Goal: Task Accomplishment & Management: Complete application form

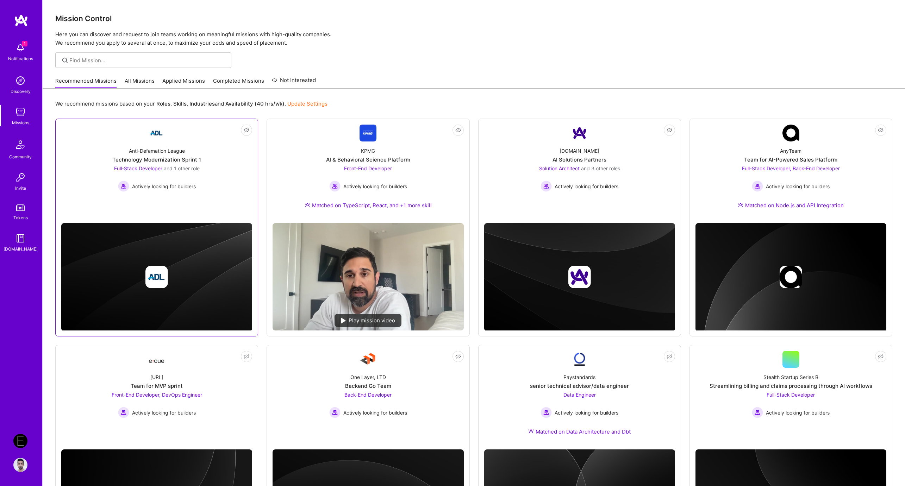
click at [176, 158] on div "Technology Modernization Sprint 1" at bounding box center [156, 159] width 89 height 7
click at [769, 160] on div "Team for AI-Powered Sales Platform" at bounding box center [790, 159] width 93 height 7
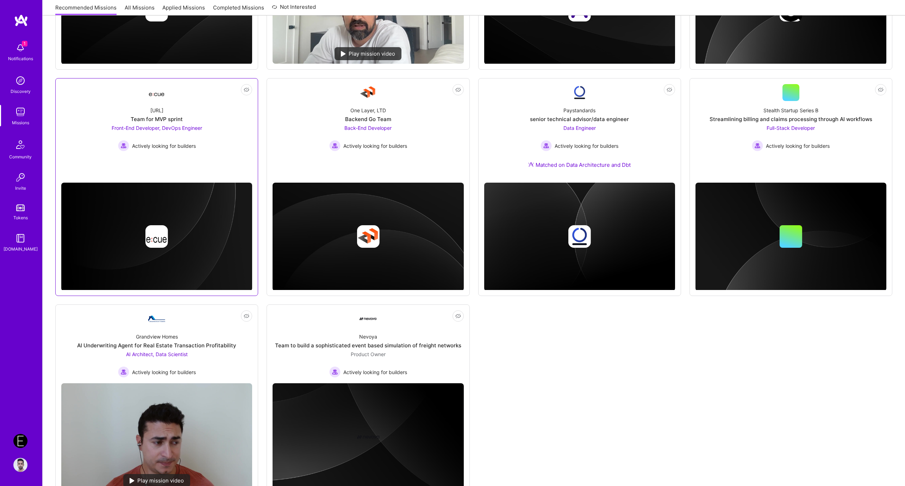
scroll to position [294, 0]
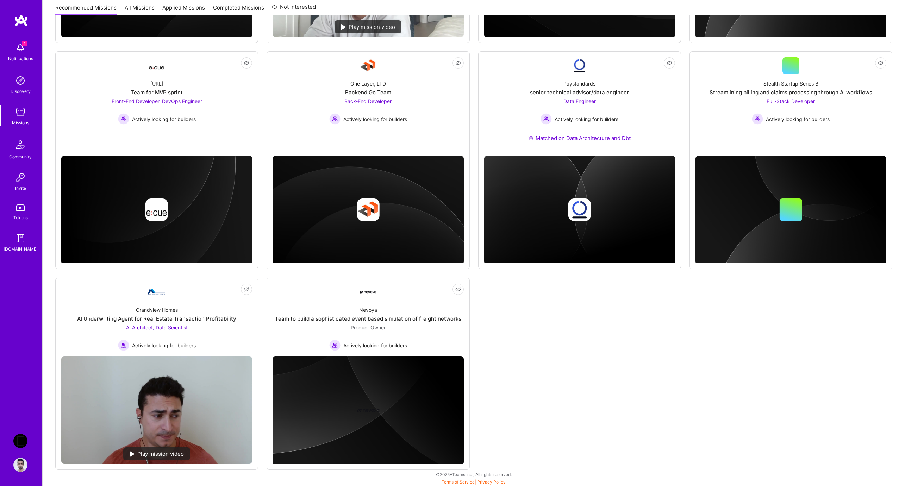
click at [490, 425] on div "Not Interested Anti-Defamation League Technology Modernization Sprint 1 Full-St…" at bounding box center [473, 147] width 837 height 645
click at [396, 318] on div "Team to build a sophisticated event based simulation of freight networks" at bounding box center [368, 318] width 186 height 7
click at [558, 337] on div "Not Interested Anti-Defamation League Technology Modernization Sprint 1 Full-St…" at bounding box center [473, 147] width 837 height 645
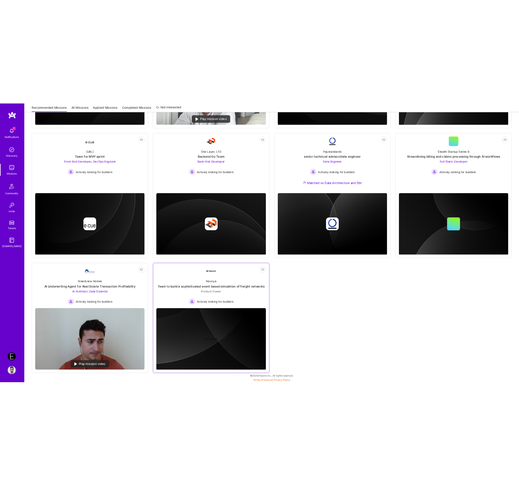
scroll to position [0, 0]
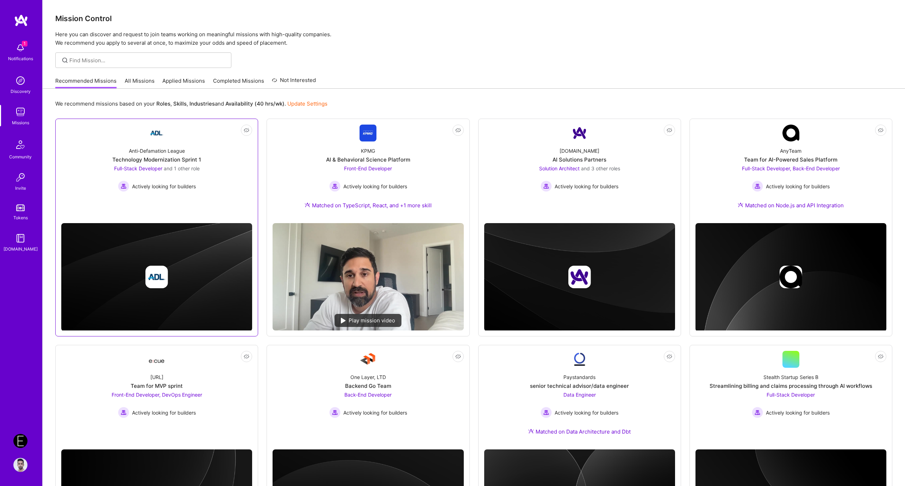
click at [198, 182] on div "Actively looking for builders" at bounding box center [157, 186] width 86 height 11
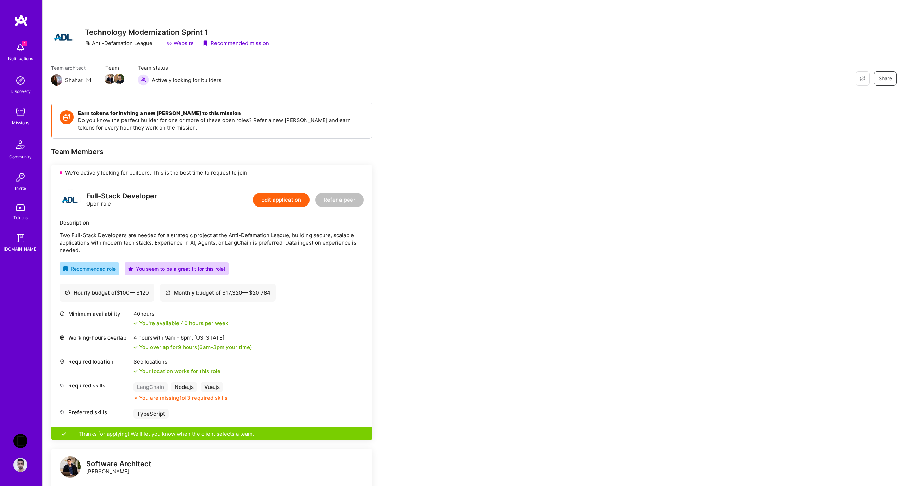
click at [19, 440] on img at bounding box center [20, 441] width 14 height 14
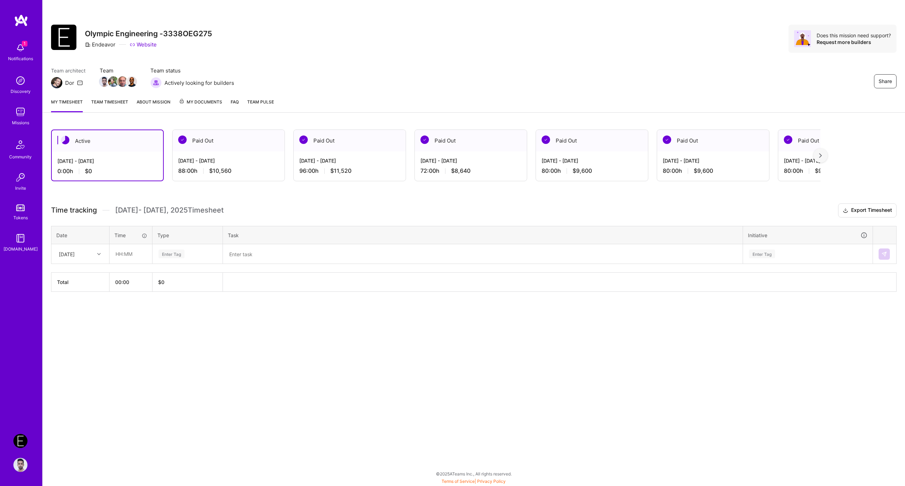
click at [348, 254] on textarea at bounding box center [483, 254] width 518 height 18
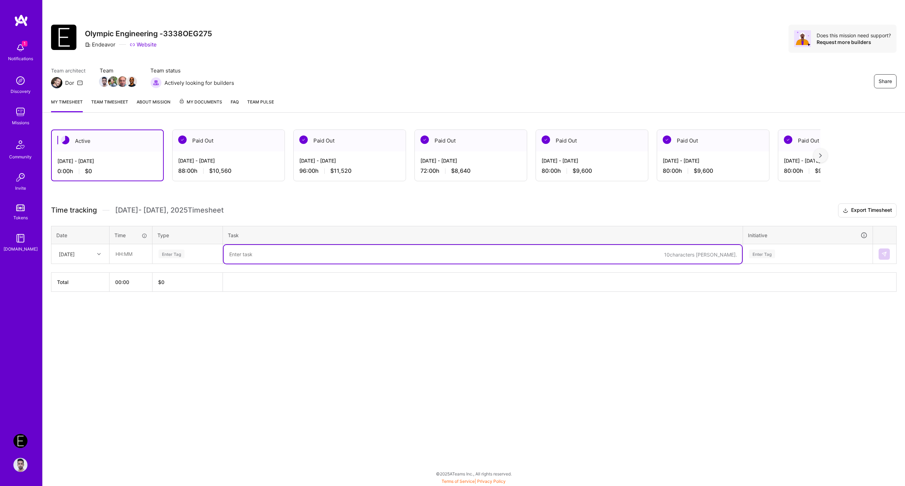
click at [350, 386] on div "Share Olympic Engineering -3338OEG275 Endeavor Website Does this mission need s…" at bounding box center [473, 243] width 863 height 486
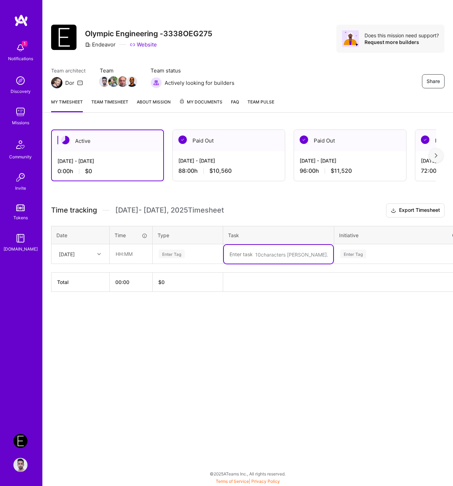
click at [254, 256] on textarea at bounding box center [278, 254] width 109 height 19
paste textarea "Meetings: HRP/LGM Daily Stand-up · Shaping Board × Eng Board // Onsite · LGM v1…"
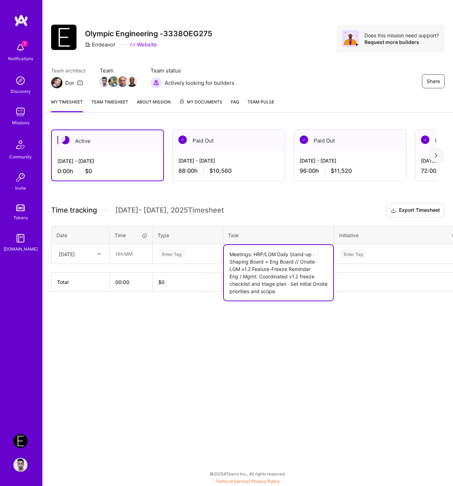
type textarea "Meetings: HRP/LGM Daily Stand-up · Shaping Board × Eng Board // Onsite · LGM v1…"
click at [343, 253] on div "Enter Tag" at bounding box center [353, 254] width 26 height 11
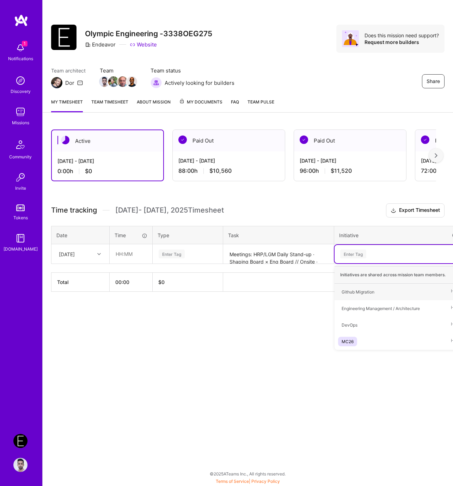
click at [296, 383] on div "Share Olympic Engineering -3338OEG275 Endeavor Website Does this mission need s…" at bounding box center [247, 243] width 410 height 486
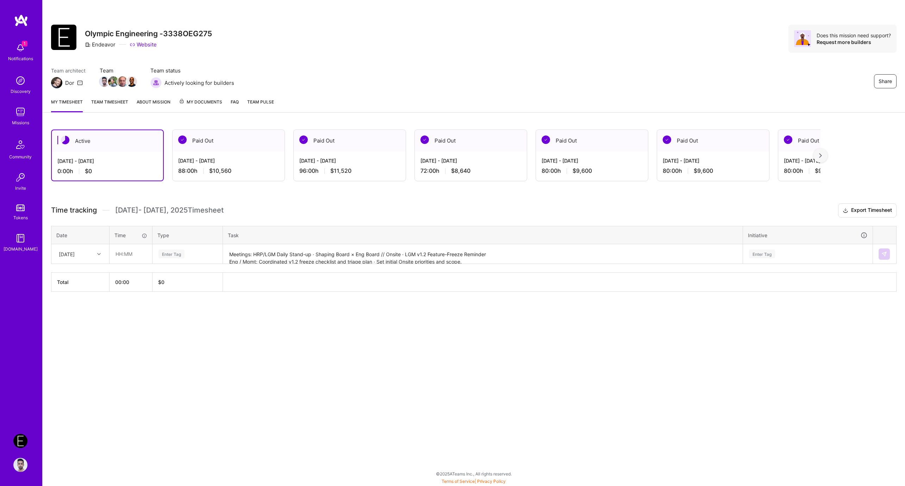
click at [769, 254] on div "Enter Tag" at bounding box center [762, 254] width 26 height 11
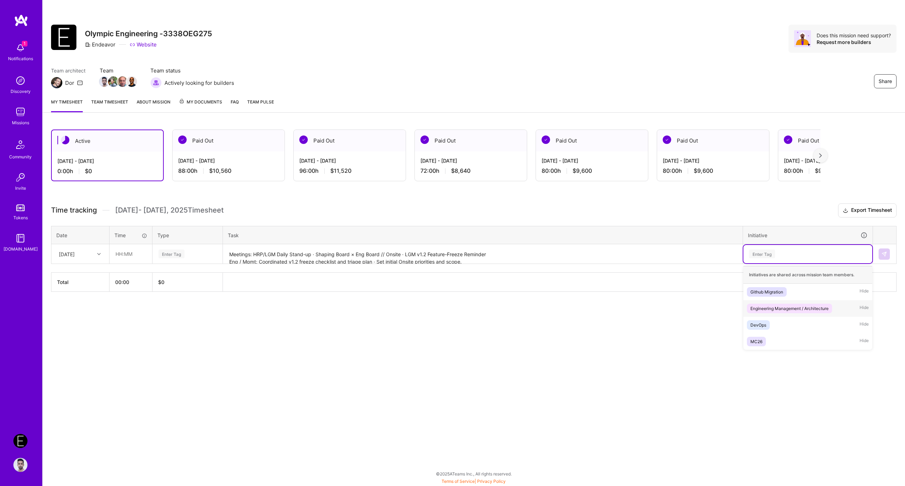
click at [763, 310] on div "Engineering Management / Architecture" at bounding box center [790, 308] width 78 height 7
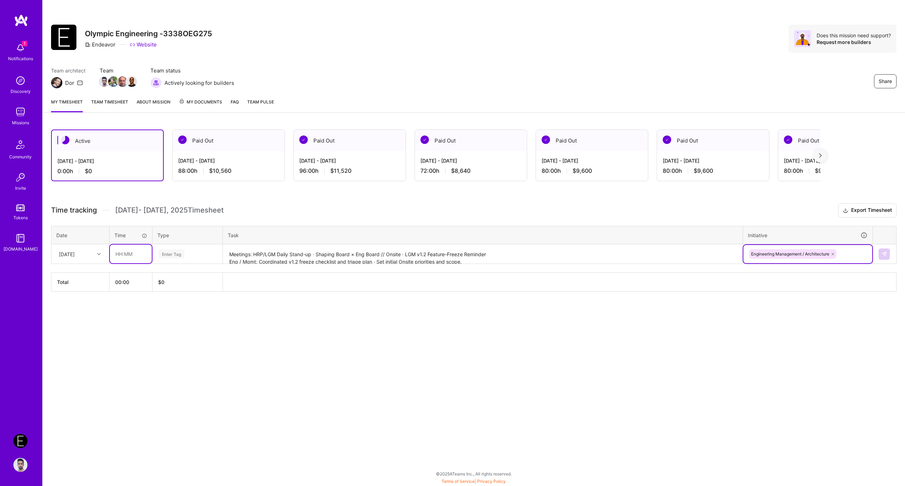
click at [117, 255] on input "text" at bounding box center [131, 254] width 42 height 19
type input "08:00"
type input "eng"
click at [174, 280] on span "Engineering" at bounding box center [171, 278] width 30 height 10
click at [884, 254] on img at bounding box center [885, 254] width 6 height 6
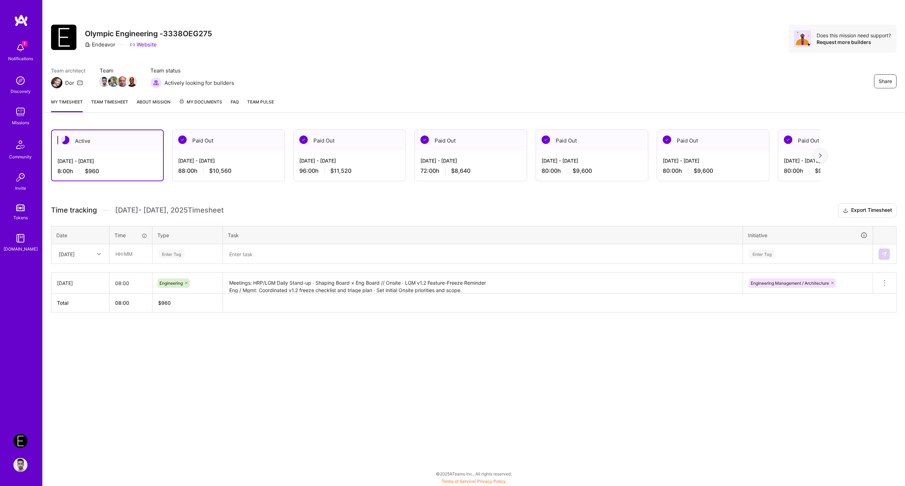
click at [96, 280] on div "Sat, Aug 30" at bounding box center [80, 283] width 46 height 7
click at [882, 280] on icon at bounding box center [885, 283] width 8 height 8
click at [871, 292] on button "Delete row" at bounding box center [867, 295] width 37 height 17
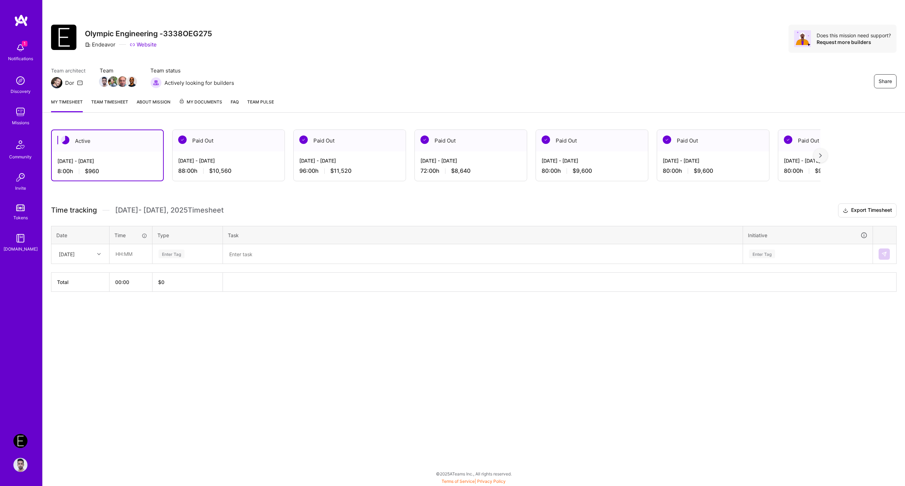
click at [67, 257] on div "Sat, Aug 30" at bounding box center [74, 254] width 39 height 12
click at [82, 271] on div "Sat, Aug 16" at bounding box center [80, 274] width 57 height 13
click at [75, 253] on div "Sat, Aug 16" at bounding box center [67, 253] width 16 height 7
click at [86, 285] on div "Mon, Aug 18" at bounding box center [80, 287] width 57 height 13
click at [136, 255] on input "text" at bounding box center [131, 254] width 42 height 19
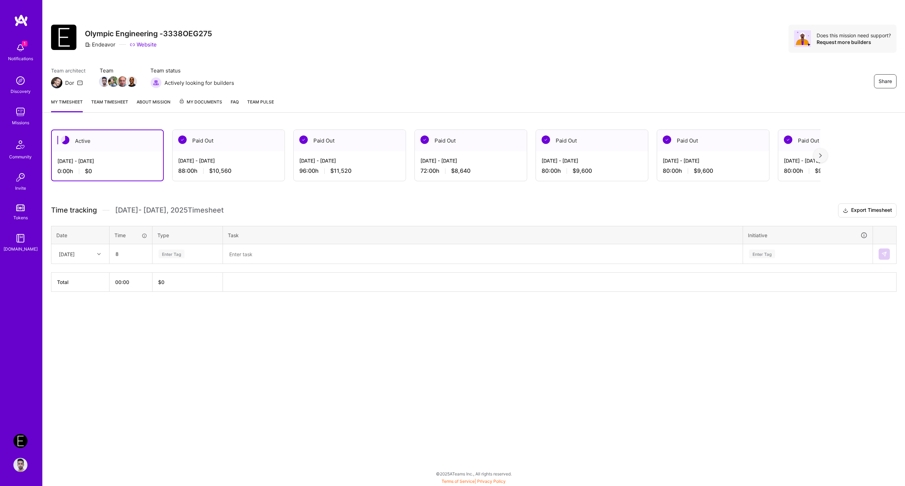
type input "08:00"
type input "Engineering"
click at [187, 274] on div "Engineering" at bounding box center [187, 277] width 69 height 17
click at [249, 261] on textarea at bounding box center [483, 254] width 518 height 19
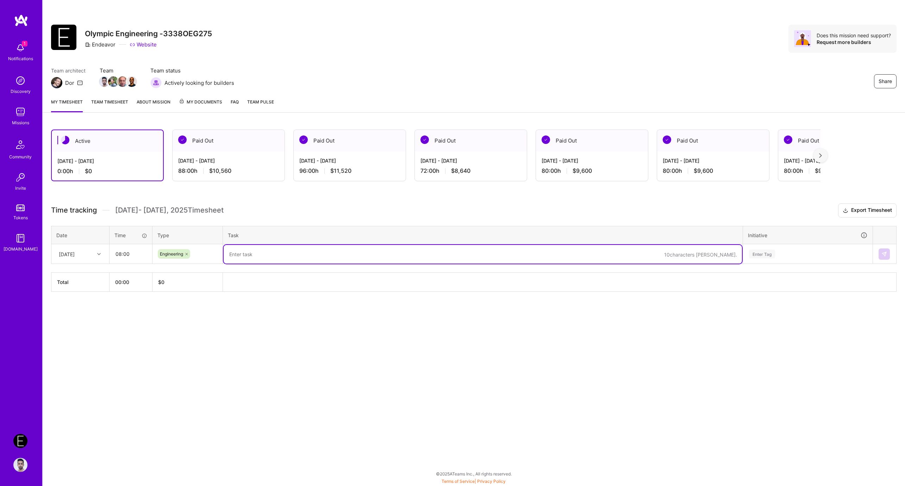
paste textarea "Engineering"
type textarea "Engineering"
click at [766, 254] on div "Enter Tag" at bounding box center [762, 254] width 26 height 11
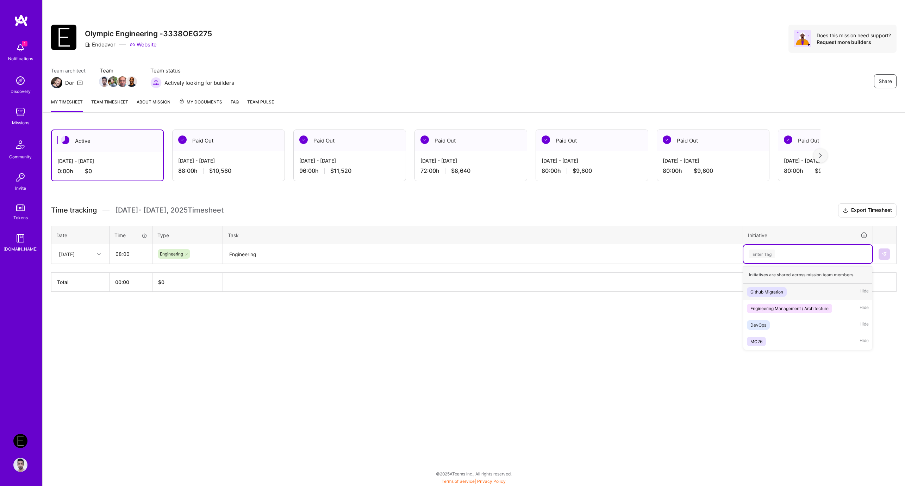
paste input "Engineering"
type input "Engineering"
click at [791, 287] on span "Engineering Management / Architecture" at bounding box center [789, 292] width 85 height 10
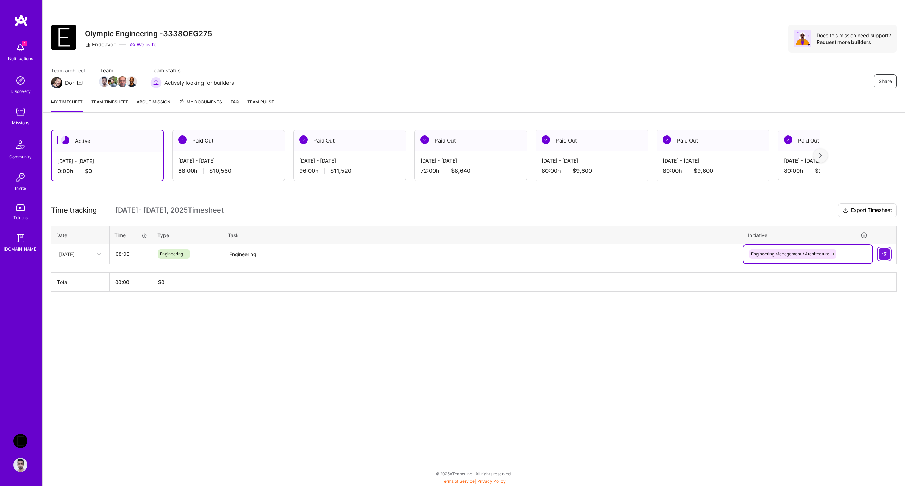
click at [881, 257] on button at bounding box center [884, 254] width 11 height 11
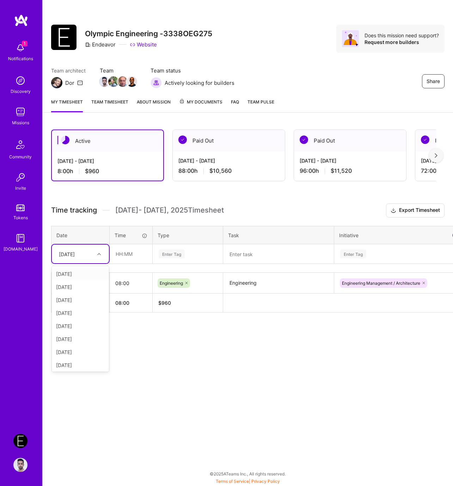
click at [73, 247] on div "Mon, Aug 18" at bounding box center [80, 254] width 57 height 19
click at [76, 298] on div "Tue, Aug 19" at bounding box center [80, 300] width 57 height 13
click at [118, 254] on input "text" at bounding box center [131, 254] width 42 height 19
type input "08:00"
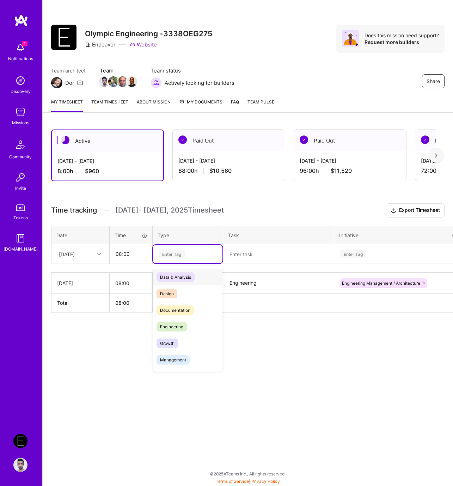
paste input "Engineering"
type input "Engineering"
click at [179, 273] on span "Engineering" at bounding box center [171, 278] width 30 height 10
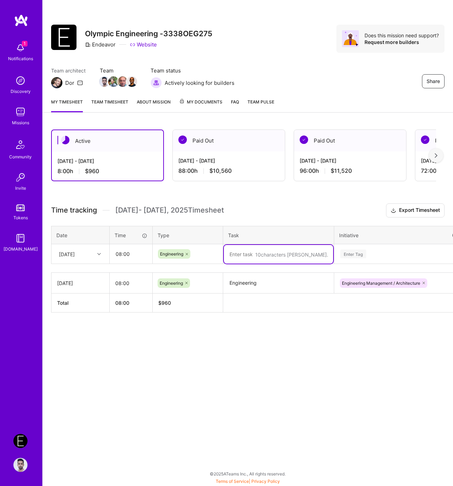
paste textarea "Engineering"
type textarea "Engineering"
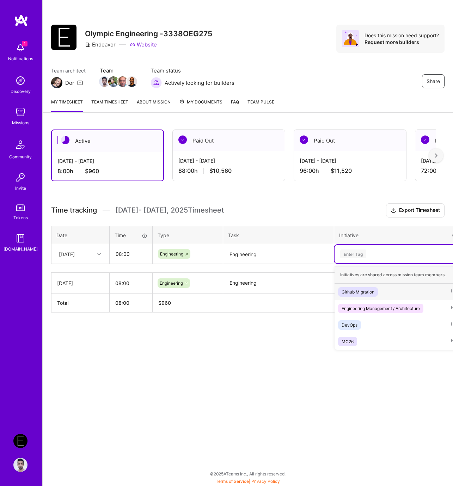
paste input "Engineering"
type input "Engineering"
click at [354, 291] on div "Engineering Management / Architecture" at bounding box center [380, 291] width 78 height 7
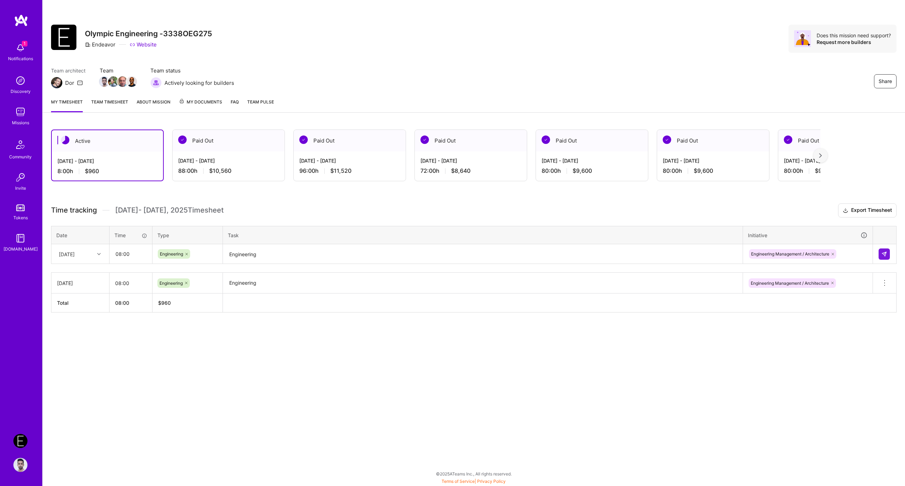
click at [890, 257] on div at bounding box center [885, 254] width 12 height 11
click at [888, 255] on button at bounding box center [884, 254] width 11 height 11
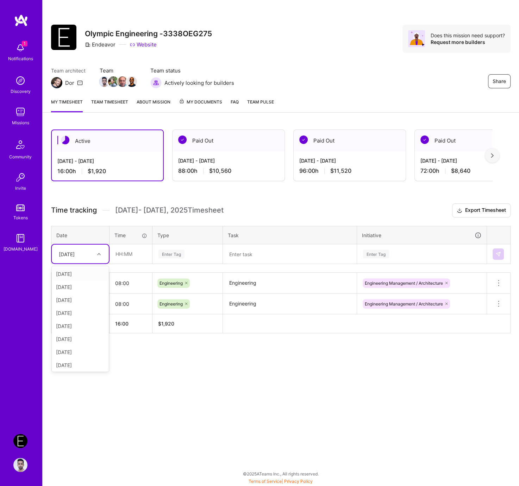
click at [70, 249] on div "Tue, Aug 19" at bounding box center [74, 254] width 39 height 12
click at [69, 310] on div "Wed, Aug 20" at bounding box center [80, 313] width 57 height 13
click at [131, 251] on input "text" at bounding box center [131, 254] width 42 height 19
type input "08:00"
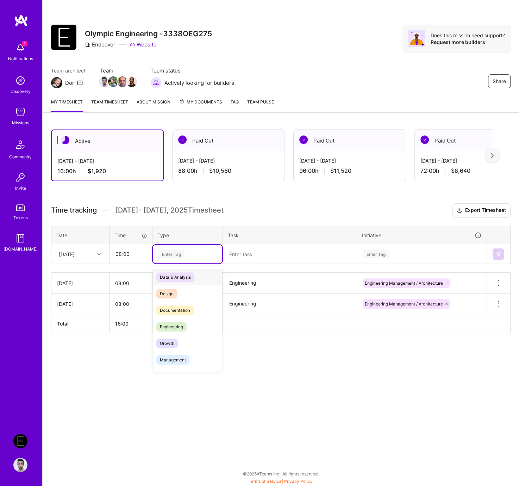
paste input "Engineering"
type input "Engineering"
click at [170, 273] on span "Engineering" at bounding box center [171, 278] width 30 height 10
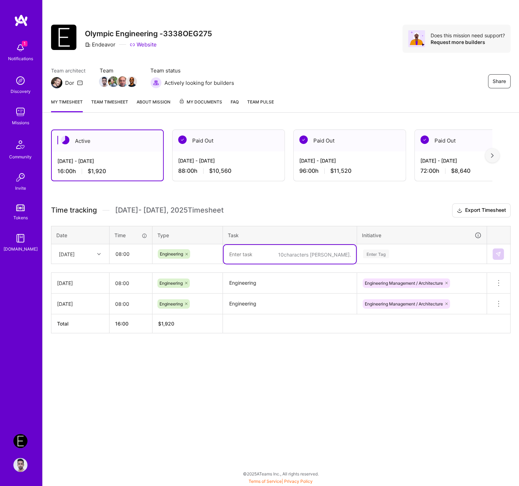
paste textarea "Engineering"
type textarea "Engineering"
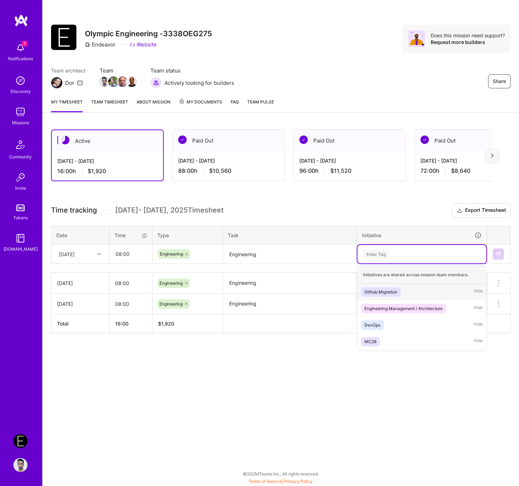
paste input "Engineering"
type input "Engineering"
click at [387, 296] on div "Engineering Management / Architecture Hide" at bounding box center [421, 292] width 129 height 17
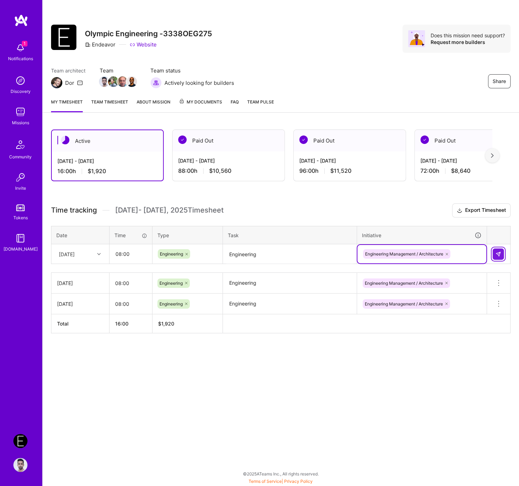
click at [501, 251] on button at bounding box center [498, 254] width 11 height 11
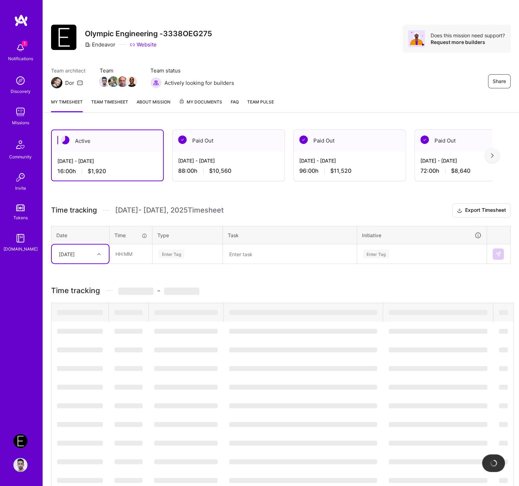
click at [67, 252] on div "Wed, Aug 20" at bounding box center [67, 253] width 16 height 7
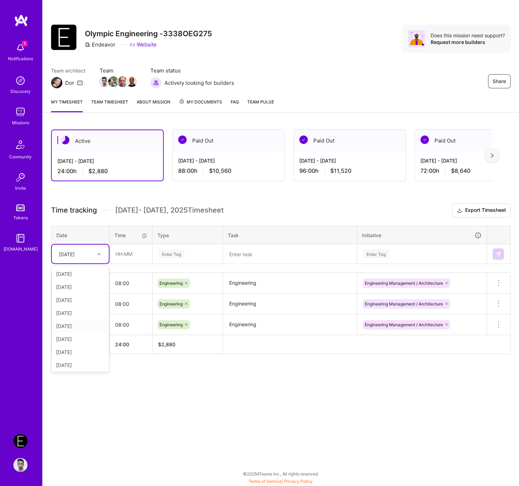
click at [74, 323] on div "Thu, Aug 21" at bounding box center [80, 326] width 57 height 13
click at [126, 245] on input "text" at bounding box center [131, 254] width 42 height 19
type input "08:00"
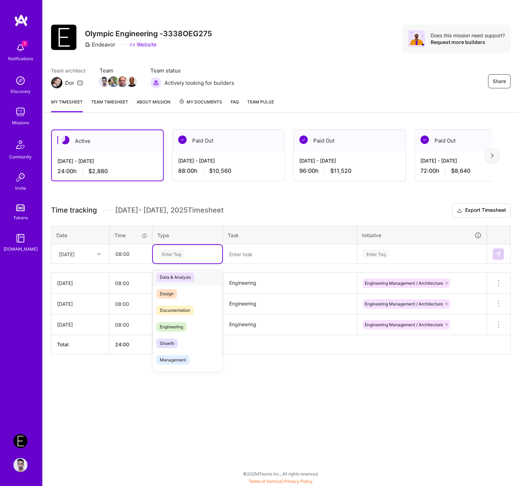
paste input "Engineering"
type input "Engineering"
click at [181, 273] on span "Engineering" at bounding box center [171, 278] width 30 height 10
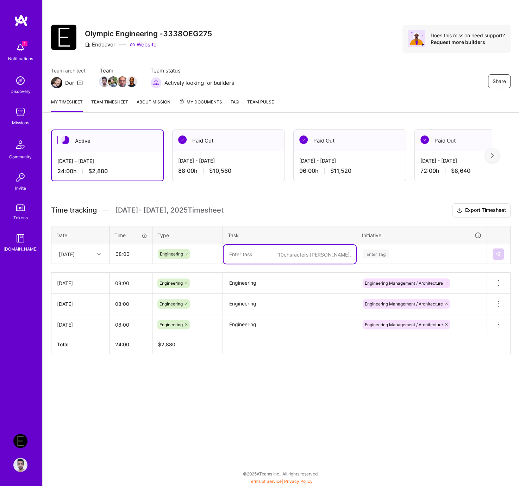
paste textarea "Engineering"
type textarea "Engineering"
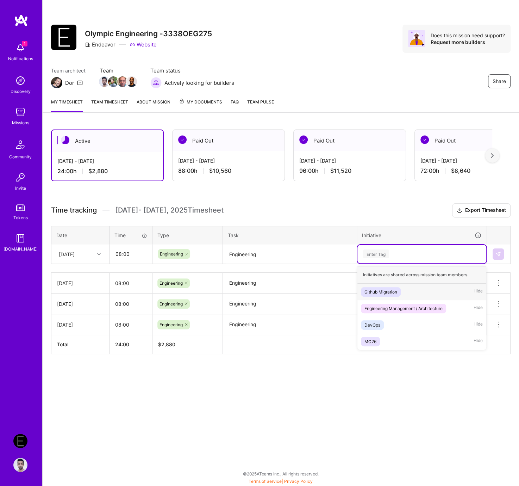
paste input "Engineering"
type input "Engineering"
click at [398, 287] on span "Engineering Management / Architecture" at bounding box center [403, 292] width 85 height 10
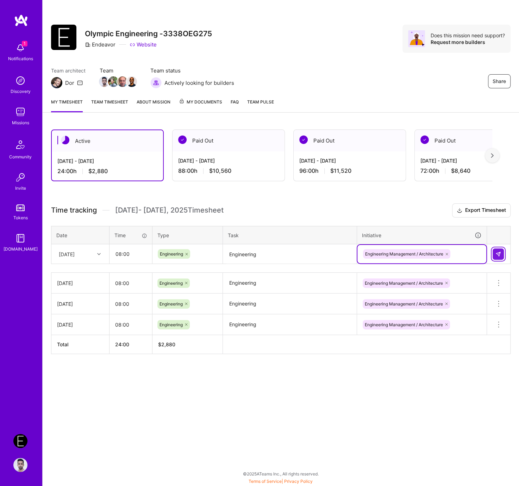
click at [498, 254] on img at bounding box center [499, 254] width 6 height 6
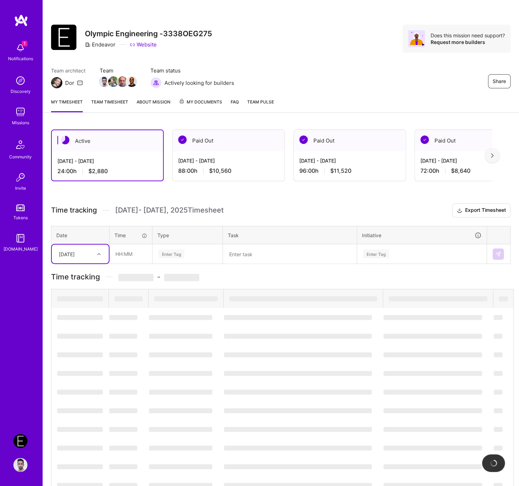
click at [75, 252] on div "Thu, Aug 21" at bounding box center [67, 253] width 16 height 7
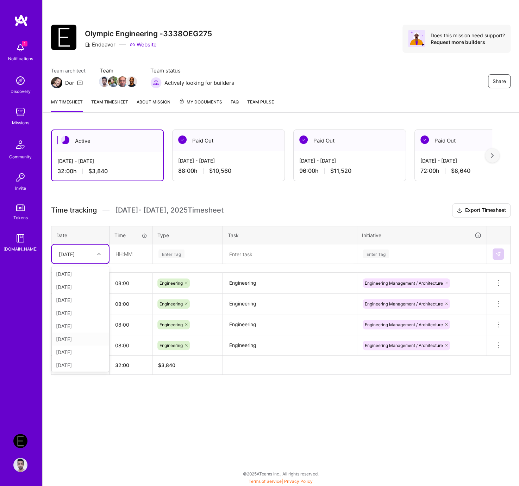
click at [79, 337] on div "Fri, Aug 22" at bounding box center [80, 339] width 57 height 13
click at [122, 254] on input "text" at bounding box center [131, 254] width 42 height 19
type input "08:00"
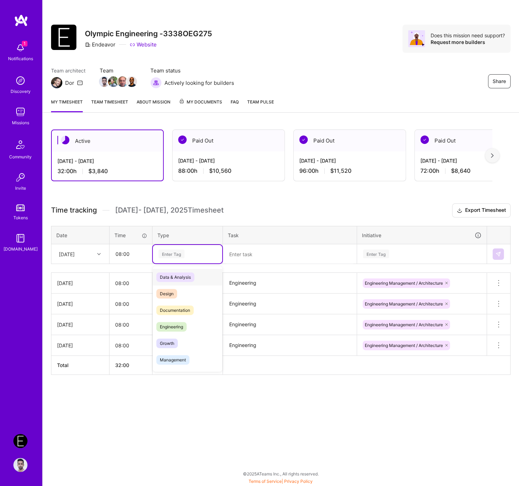
paste input "Engineering"
type input "Engineering"
click at [182, 274] on span "Engineering" at bounding box center [171, 278] width 30 height 10
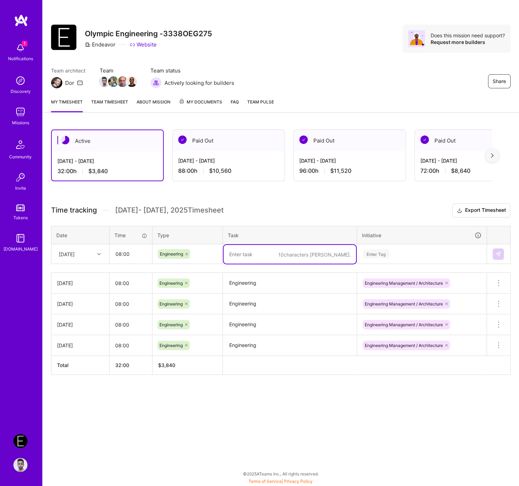
paste textarea "Engineering"
type textarea "Engineering"
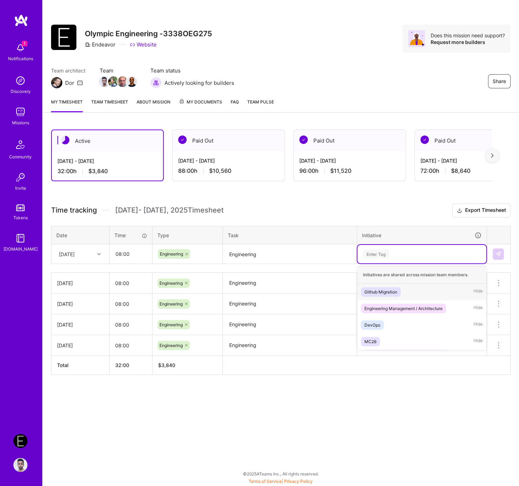
paste input "Engineering"
type input "Engineering"
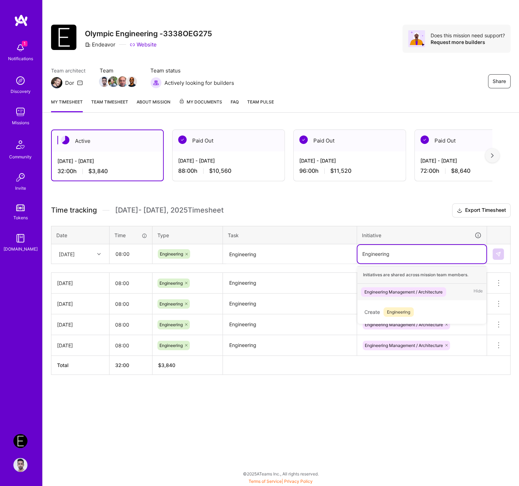
click at [384, 290] on div "Engineering Management / Architecture" at bounding box center [404, 291] width 78 height 7
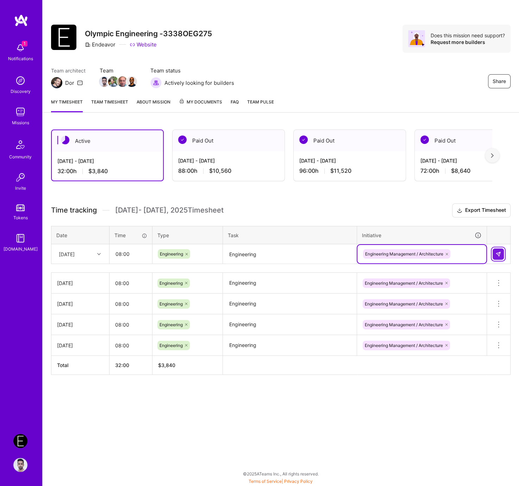
click at [502, 255] on button at bounding box center [498, 254] width 11 height 11
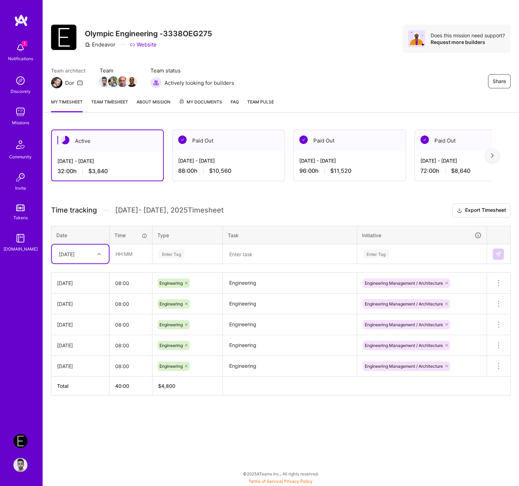
click at [55, 260] on div "Fri, Aug 22" at bounding box center [80, 254] width 57 height 19
click at [76, 363] on div "Mon, Aug 25" at bounding box center [80, 365] width 57 height 13
click at [134, 254] on input "text" at bounding box center [131, 254] width 42 height 19
type input "08:00"
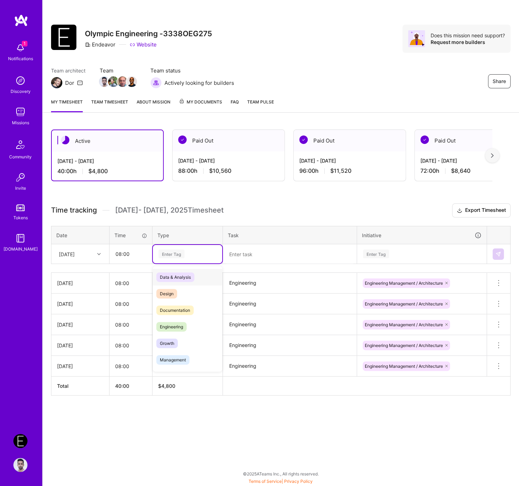
paste input "Engineering"
type input "Engineering"
click at [176, 273] on span "Engineering" at bounding box center [171, 278] width 30 height 10
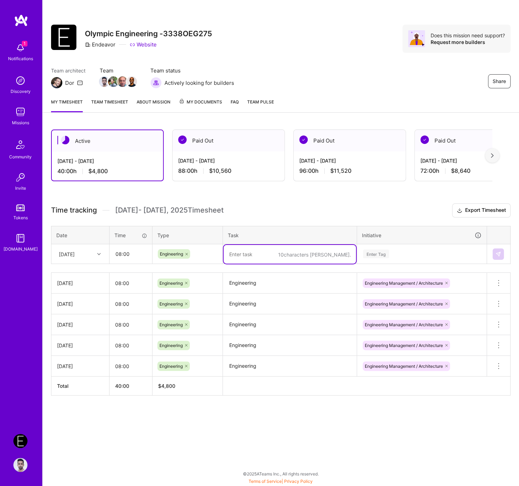
paste textarea "Engineering"
type textarea "Engineering"
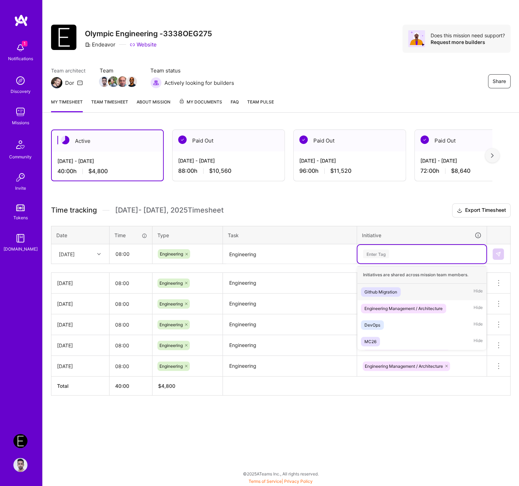
paste input "Engineering"
type input "Engineering"
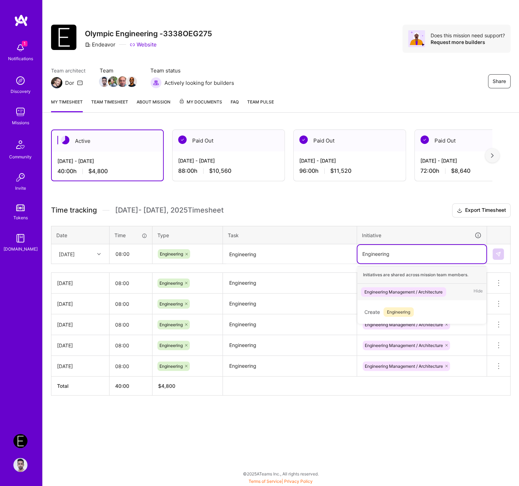
click at [379, 288] on div "Engineering Management / Architecture" at bounding box center [404, 291] width 78 height 7
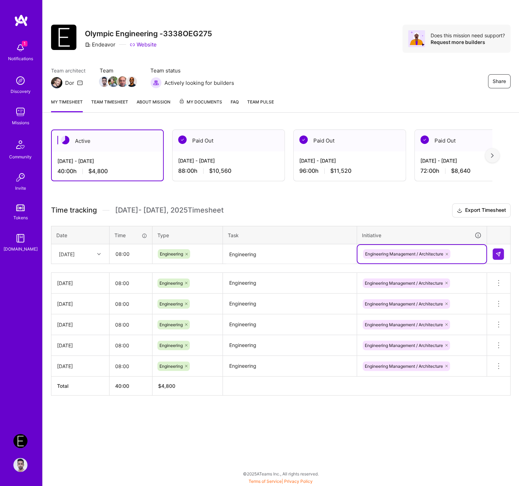
click at [492, 255] on td at bounding box center [499, 254] width 24 height 20
click at [75, 254] on div "Mon, Aug 25" at bounding box center [67, 253] width 16 height 7
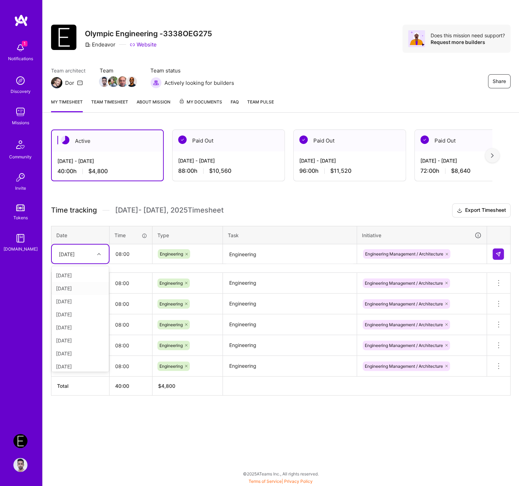
scroll to position [44, 0]
click at [493, 252] on button at bounding box center [498, 254] width 11 height 11
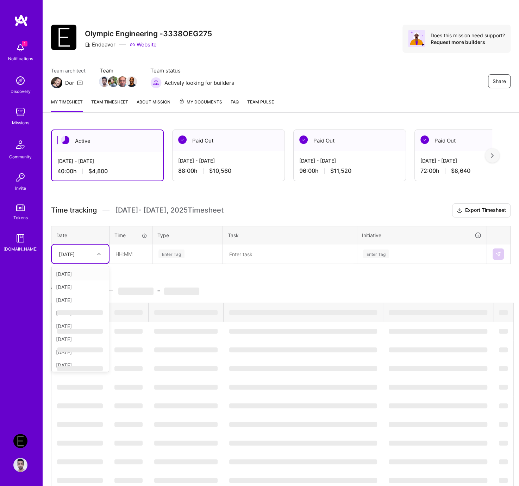
click at [70, 251] on div "Mon, Aug 25" at bounding box center [67, 253] width 16 height 7
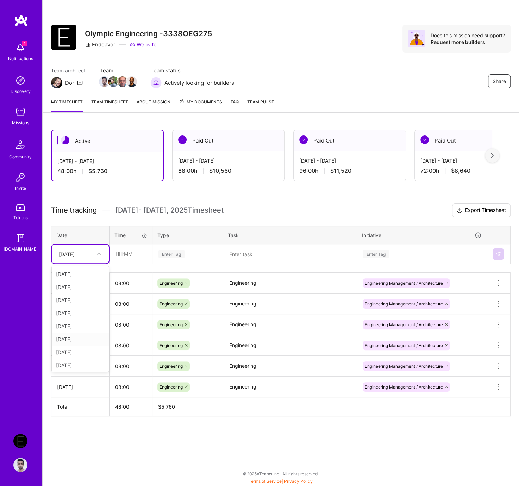
scroll to position [29, 0]
click at [81, 359] on div "Tue, Aug 26" at bounding box center [80, 362] width 57 height 13
click at [119, 253] on input "text" at bounding box center [131, 254] width 42 height 19
type input "08:00"
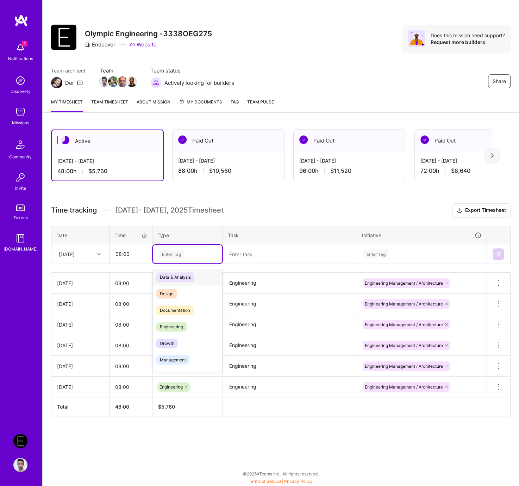
paste input "Engineering"
type input "Engineering"
click at [187, 274] on div "Engineering" at bounding box center [187, 277] width 69 height 17
paste textarea "Engineering"
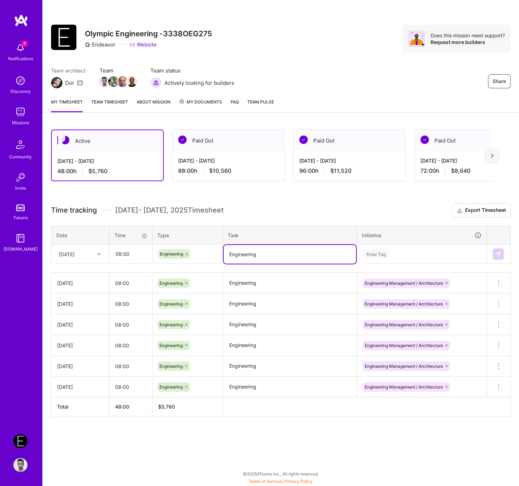
type textarea "Engineering"
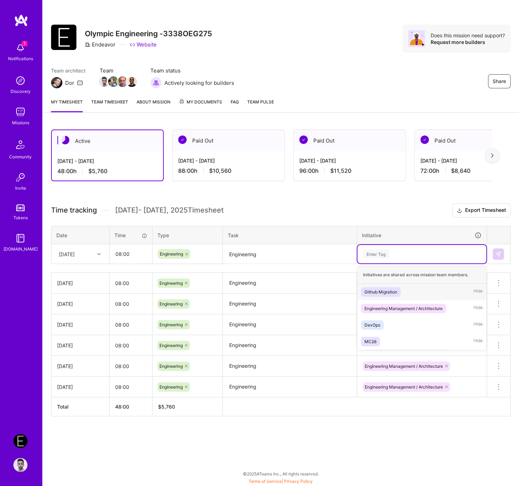
paste input "Engineering"
type input "Engineering"
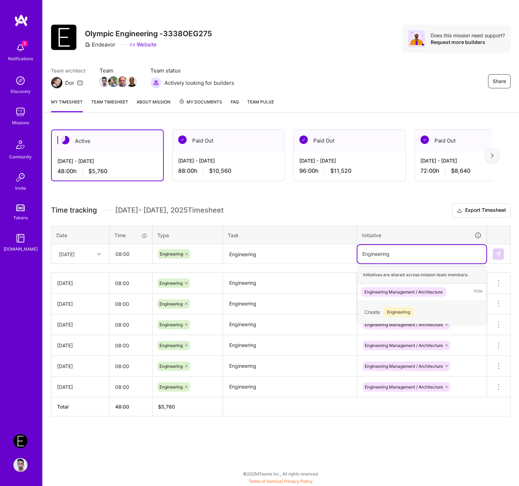
click at [398, 300] on div "Create Engineering" at bounding box center [421, 312] width 129 height 24
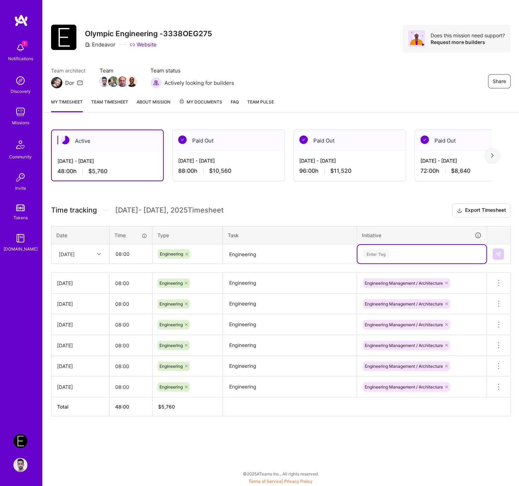
paste input "Engineering"
type input "Engineering"
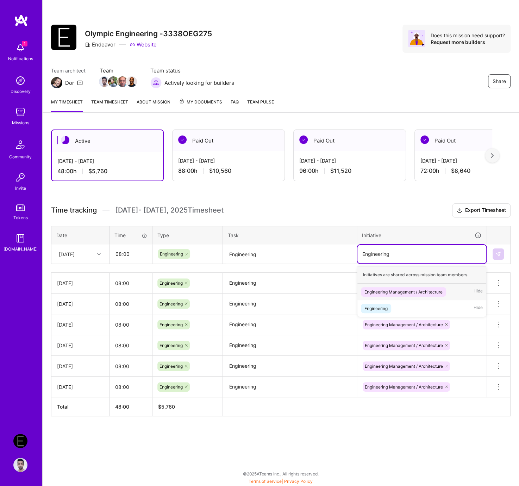
click at [392, 290] on div "Engineering Management / Architecture" at bounding box center [404, 291] width 78 height 7
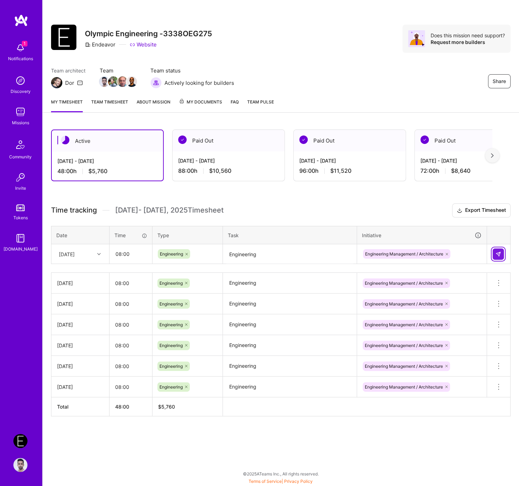
click at [500, 253] on img at bounding box center [499, 254] width 6 height 6
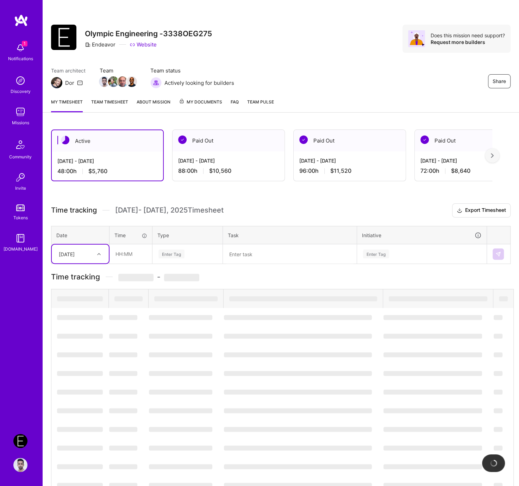
click at [75, 251] on div "Tue, Aug 26" at bounding box center [67, 253] width 16 height 7
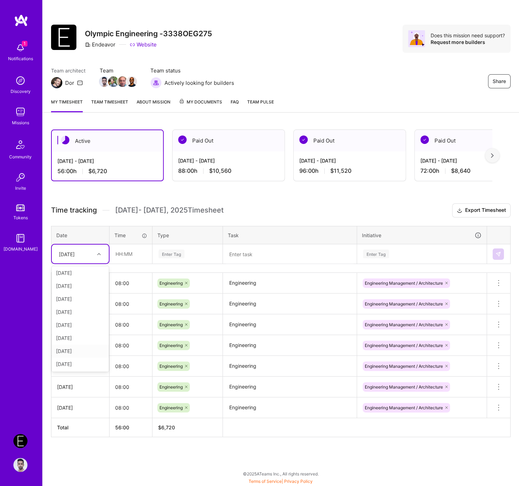
scroll to position [79, 0]
click at [80, 326] on div "Wed, Aug 27" at bounding box center [80, 325] width 57 height 13
click at [127, 257] on input "text" at bounding box center [131, 254] width 42 height 19
type input "8"
type input "08:00"
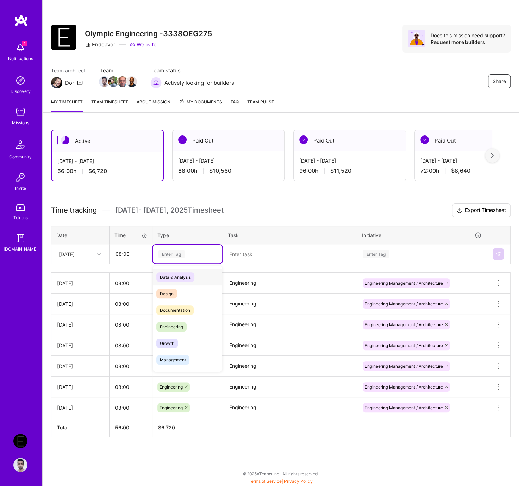
paste input "Engineering"
type input "Engineering"
click at [185, 276] on span "Engineering" at bounding box center [171, 278] width 30 height 10
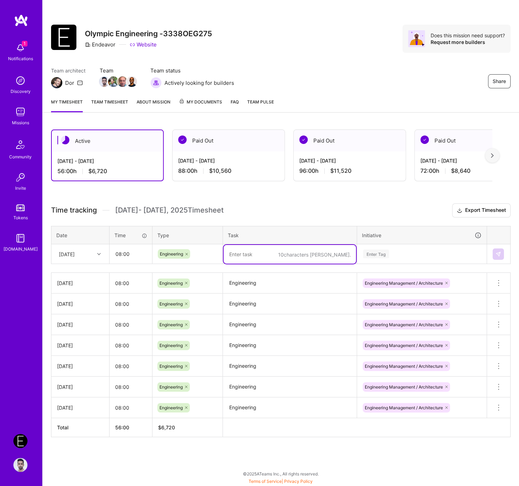
paste textarea "Engineering"
type textarea "Engineering"
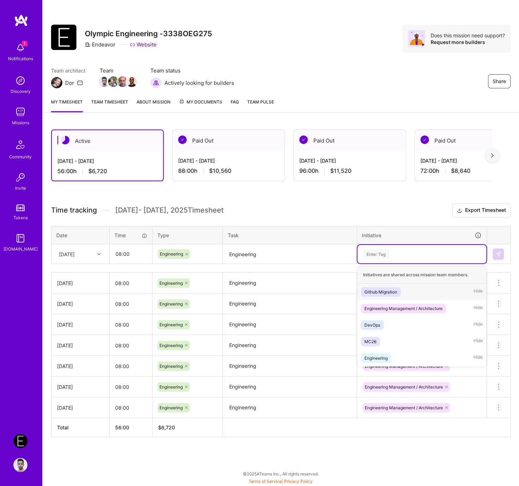
paste input "Engineering"
type input "Engineering"
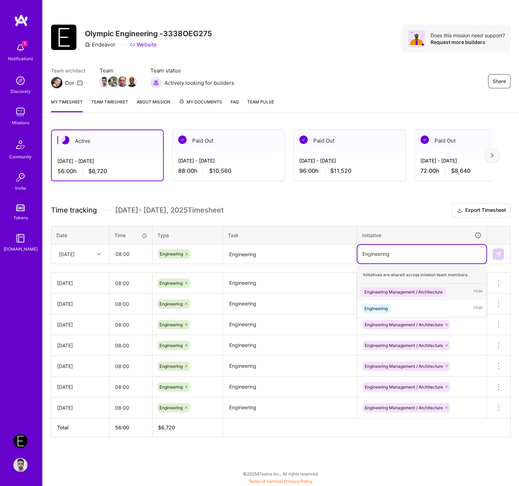
click at [371, 288] on div "Engineering Management / Architecture" at bounding box center [404, 291] width 78 height 7
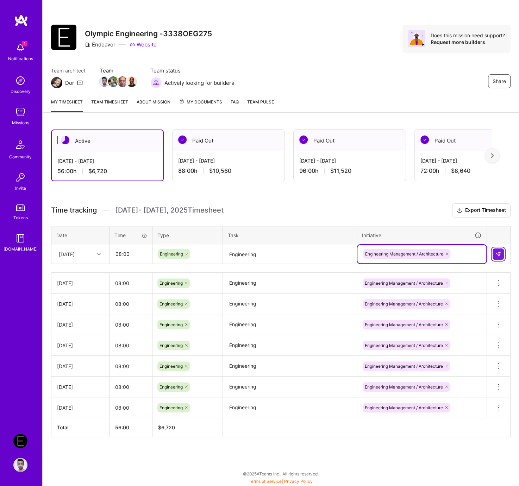
click at [498, 253] on img at bounding box center [499, 254] width 6 height 6
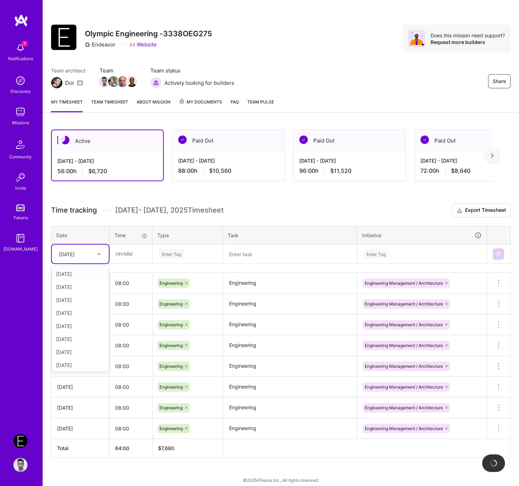
click at [83, 258] on div "Wed, Aug 27" at bounding box center [74, 254] width 39 height 12
click at [81, 343] on div "Thu, Aug 28" at bounding box center [80, 338] width 57 height 13
click at [127, 260] on input "text" at bounding box center [131, 254] width 42 height 19
type input "7"
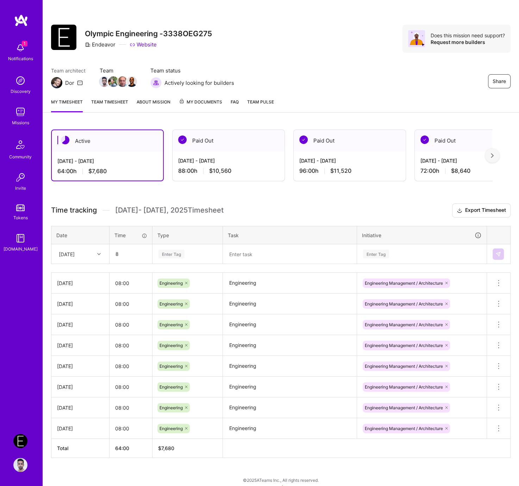
type input "08:00"
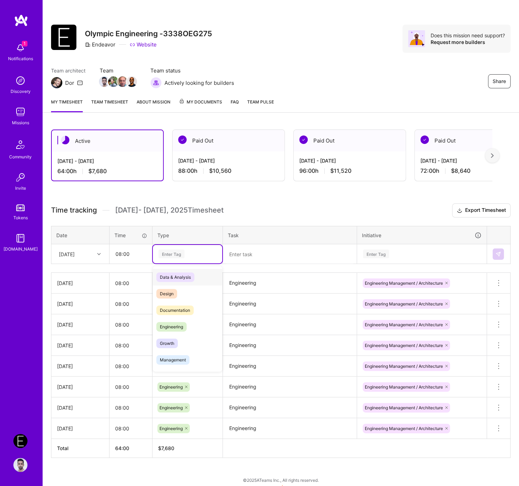
paste input "Engineering"
type input "Engineering"
click at [188, 263] on div "Time tracking Aug 16 - Aug 31 , 2025 Timesheet Export Timesheet Date Time Type …" at bounding box center [281, 331] width 460 height 255
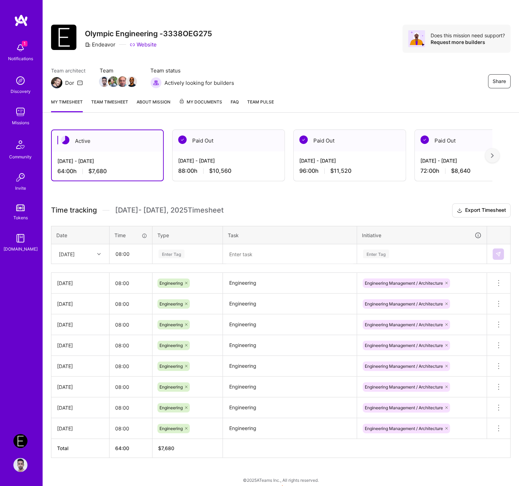
click at [188, 251] on div "Enter Tag" at bounding box center [188, 254] width 60 height 9
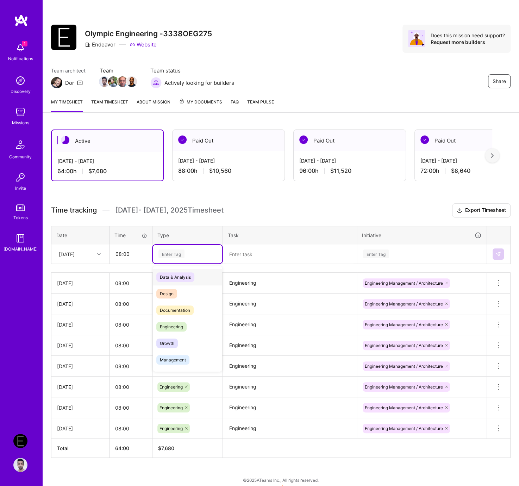
paste input "Engineering"
type input "Engineering"
click at [182, 278] on span "Engineering" at bounding box center [171, 278] width 30 height 10
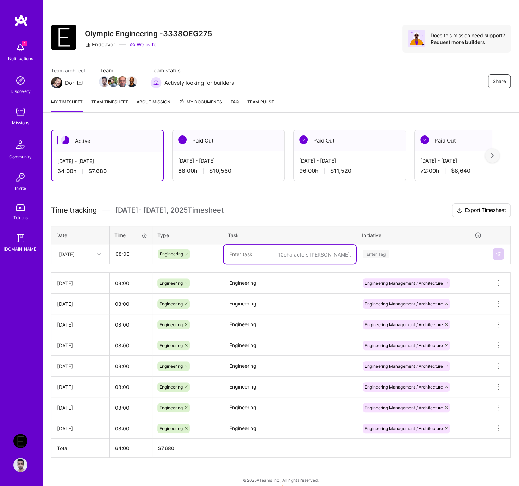
paste textarea "Engineering"
type textarea "Engineering"
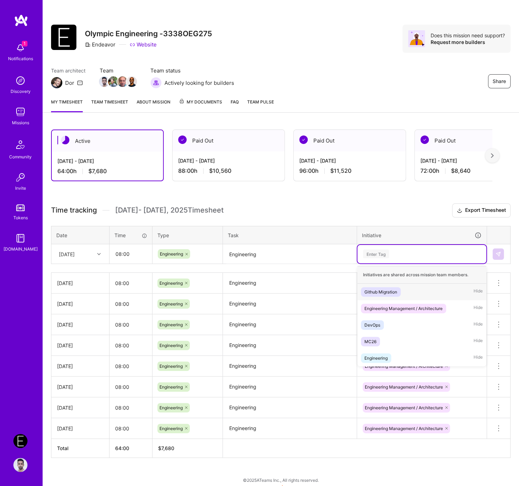
paste input "Engineering"
type input "Engineering"
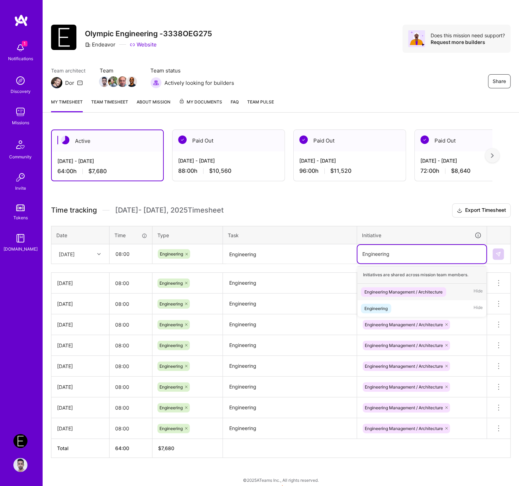
click at [387, 291] on div "Engineering Management / Architecture" at bounding box center [404, 291] width 78 height 7
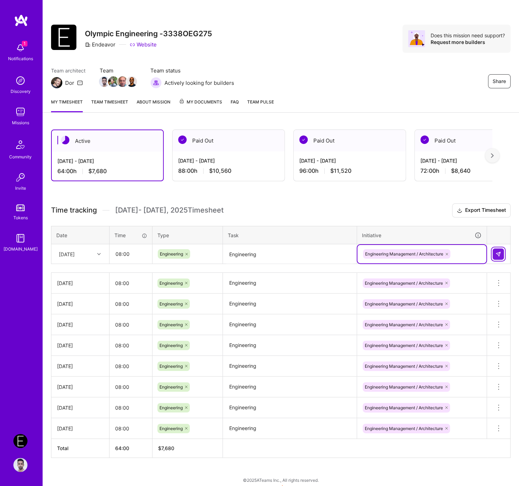
click at [498, 253] on img at bounding box center [499, 254] width 6 height 6
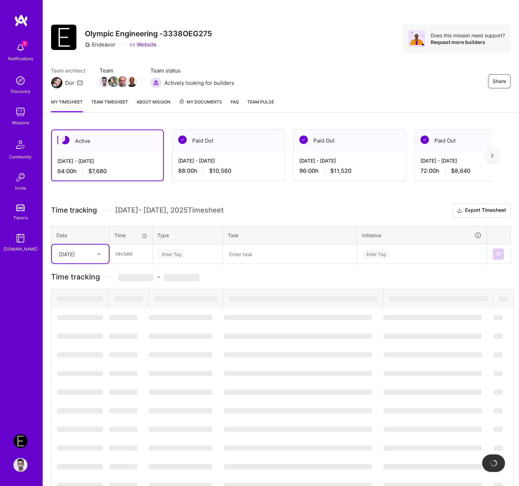
click at [89, 249] on div "Thu, Aug 28" at bounding box center [74, 254] width 39 height 12
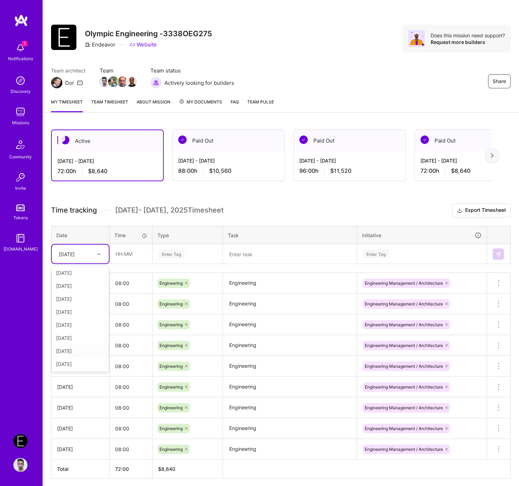
click at [78, 348] on div "Fri, Aug 29" at bounding box center [80, 351] width 57 height 13
click at [122, 263] on div "Time tracking Aug 16 - Aug 31 , 2025 Timesheet Export Timesheet Date Time Type …" at bounding box center [281, 341] width 460 height 275
click at [126, 257] on input "text" at bounding box center [131, 254] width 42 height 19
type input "08:00"
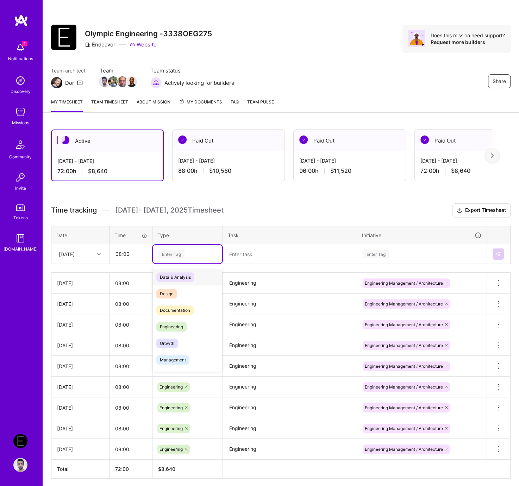
paste input "Engineering"
type input "Engineering"
click at [174, 275] on span "Engineering" at bounding box center [171, 278] width 30 height 10
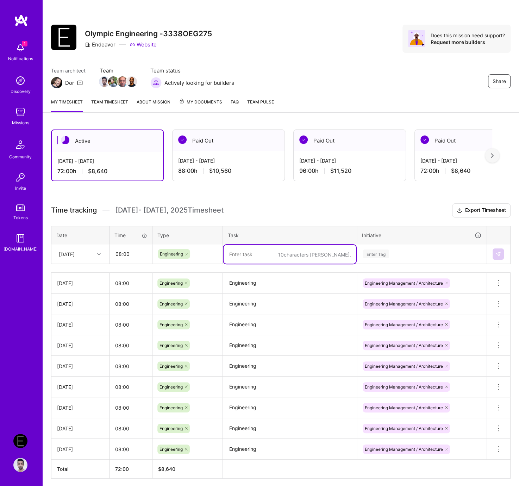
paste textarea "Engineering"
type textarea "Engineering"
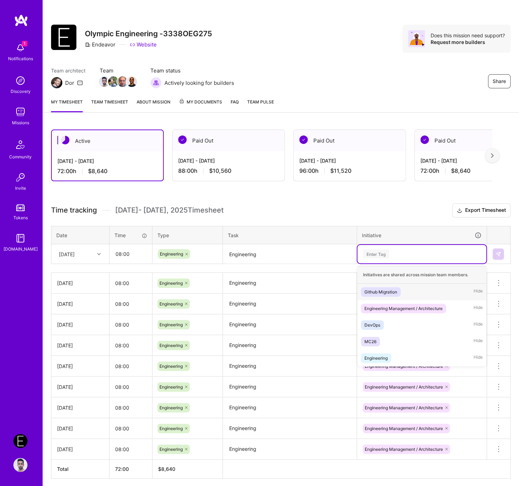
paste input "Engineering"
type input "Engineering"
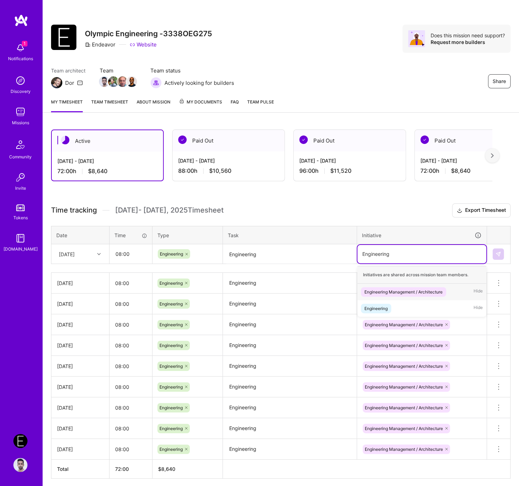
click at [404, 289] on div "Engineering Management / Architecture" at bounding box center [404, 291] width 78 height 7
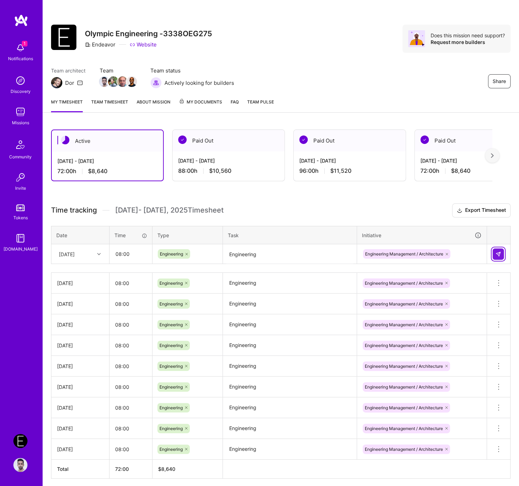
click at [499, 251] on img at bounding box center [499, 254] width 6 height 6
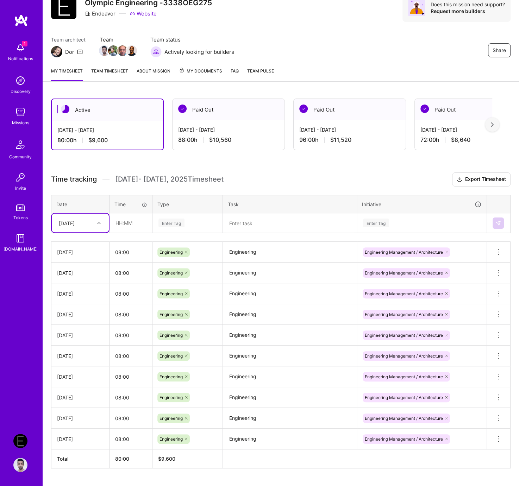
scroll to position [45, 0]
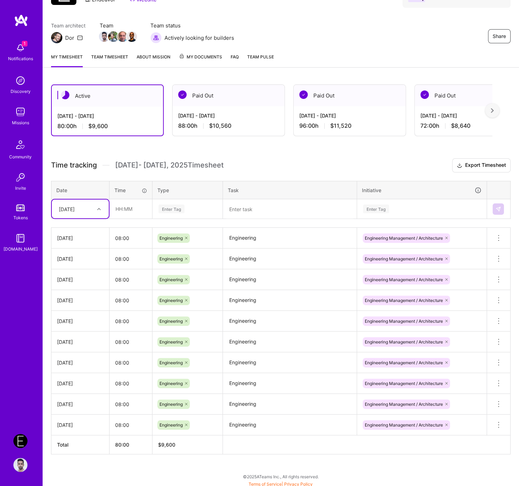
click at [80, 197] on th "Date" at bounding box center [80, 190] width 58 height 18
click at [75, 205] on div "Fri, Aug 29" at bounding box center [67, 208] width 16 height 7
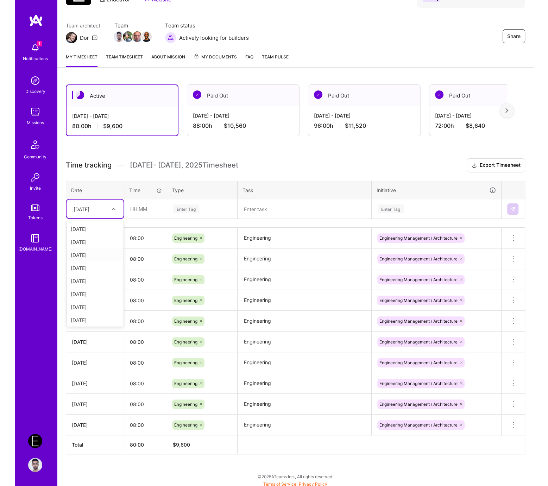
scroll to position [79, 0]
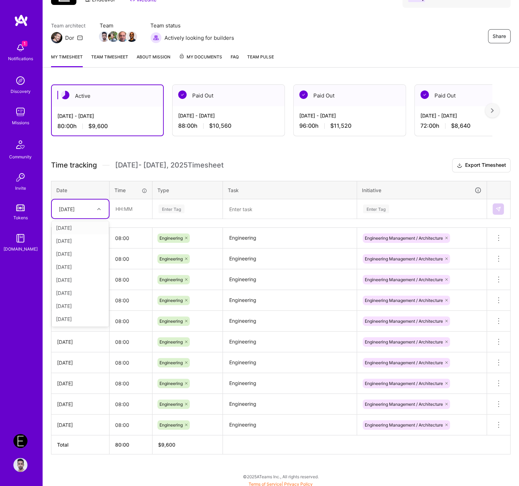
click at [147, 176] on div "Time tracking Aug 16 - Aug 31 , 2025 Timesheet Export Timesheet Date Time Type …" at bounding box center [281, 306] width 460 height 296
click at [94, 427] on td "Mon, Aug 18" at bounding box center [80, 425] width 58 height 21
click at [92, 204] on div "Fri, Aug 29" at bounding box center [74, 209] width 39 height 12
click at [114, 171] on h3 "Time tracking Aug 16 - Aug 31 , 2025 Timesheet Export Timesheet" at bounding box center [281, 165] width 460 height 14
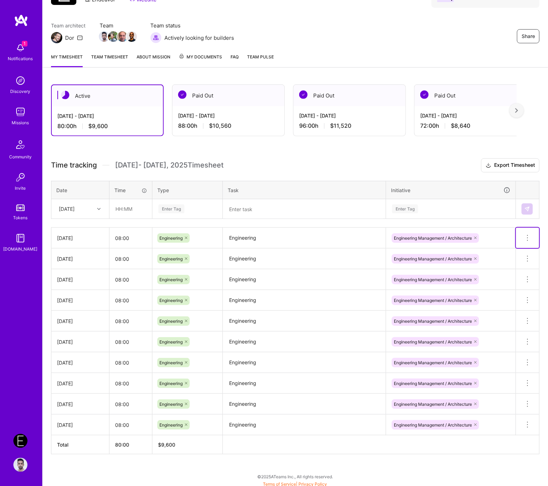
click at [527, 238] on icon at bounding box center [528, 238] width 8 height 8
click at [522, 252] on button "Delete row" at bounding box center [510, 250] width 37 height 17
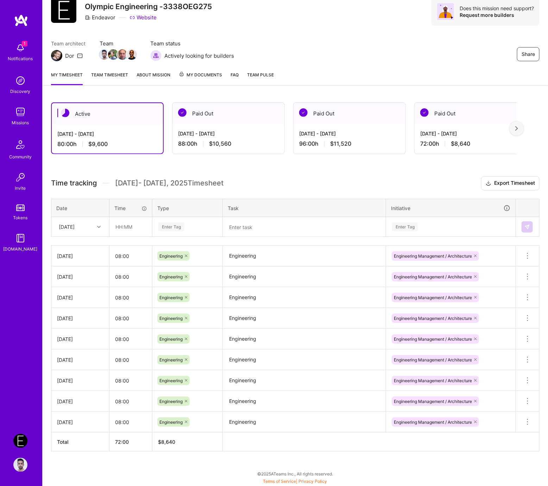
scroll to position [24, 0]
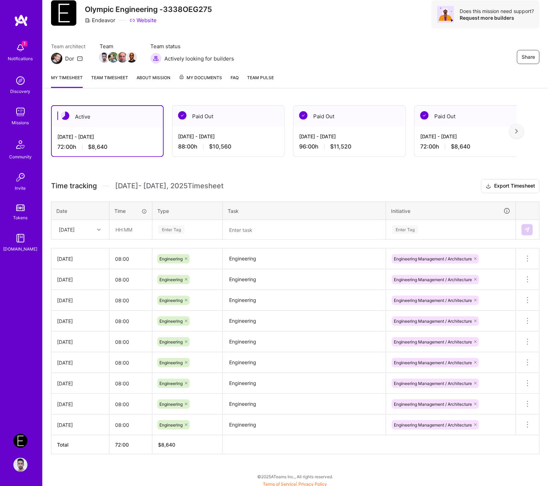
click at [264, 423] on textarea "Engineering" at bounding box center [305, 425] width 162 height 19
paste textarea "Meetings: Slack Huddle · Quick Sync Eng / Mgmt: Iterated on split-room spec; cr…"
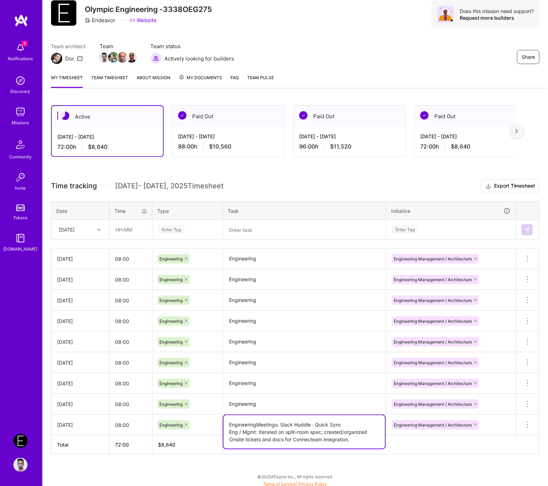
paste textarea
click at [324, 423] on textarea "Meetings: Slack Huddle · Quick Sync Eng / Mgmt: Iterated on split-room spec; cr…" at bounding box center [305, 432] width 162 height 33
type textarea "Meetings: Gabe Sync. Onsite Standup Eng / Mgmt: Iterated on split-room spec; cr…"
click at [249, 404] on textarea "Engineering" at bounding box center [305, 404] width 162 height 19
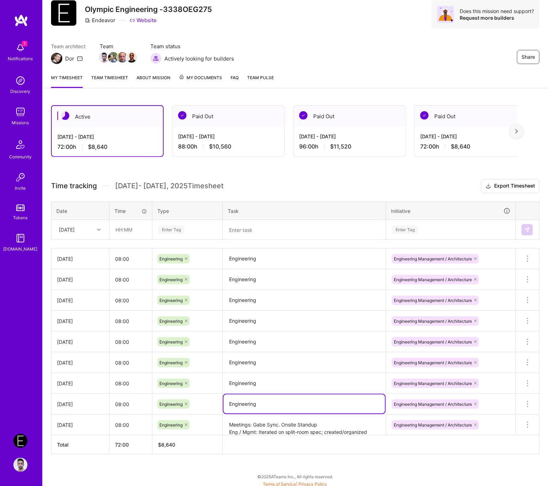
paste textarea "Meetings: HRP/LGM Daily Stand-up · Hospitality Hub – Leads Weekly · Split-Room …"
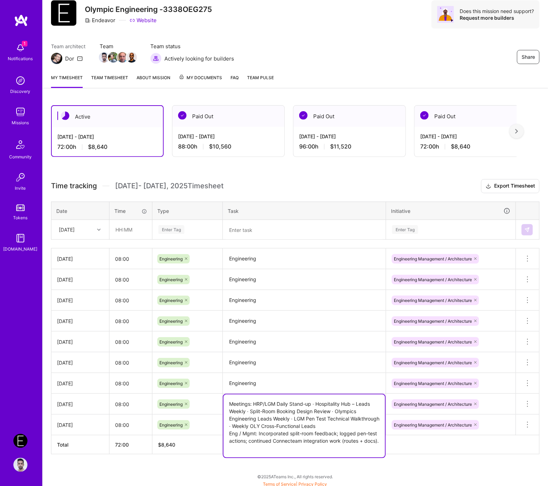
type textarea "Meetings: HRP/LGM Daily Stand-up · Hospitality Hub – Leads Weekly · Split-Room …"
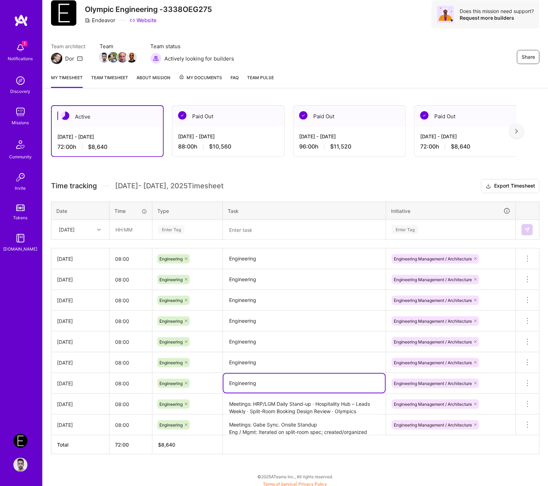
click at [273, 380] on textarea "Engineering" at bounding box center [305, 383] width 162 height 19
paste textarea "Meetings: Weekly Check-In // Onsite · Onsite Stand-up · HRP/LGM Daily Stand-up …"
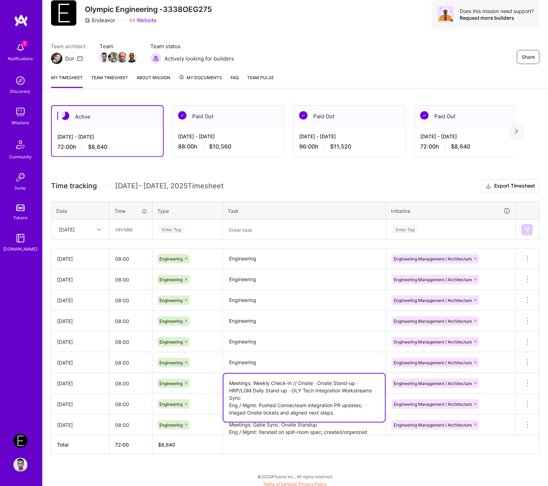
type textarea "Meetings: Weekly Check-In // Onsite · Onsite Stand-up · HRP/LGM Daily Stand-up …"
click at [278, 365] on textarea "Engineering" at bounding box center [305, 362] width 162 height 19
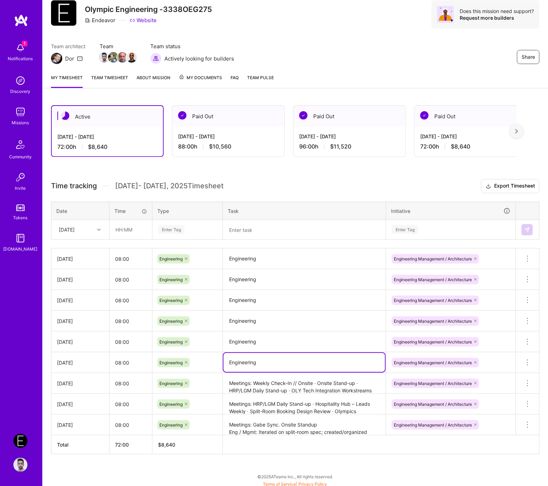
paste textarea "Meetings: LGM/HGM Check-In · Tech Team Leads Monthly Eng / Mgmt: Re-prioritized…"
type textarea "Meetings: LGM/HGM Check-In · Tech Team Leads Monthly Eng / Mgmt: Re-prioritized…"
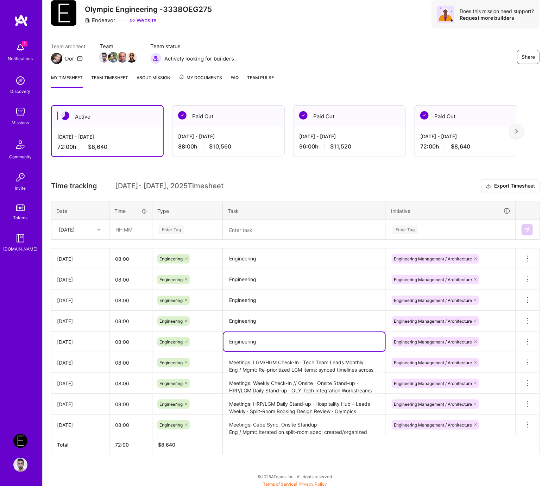
click at [268, 343] on textarea "Engineering" at bounding box center [305, 341] width 162 height 19
paste textarea "Meetings: HRP/LGM Daily Stand-up · Onsite Reports Design Review Eng / Mgmt: Coo…"
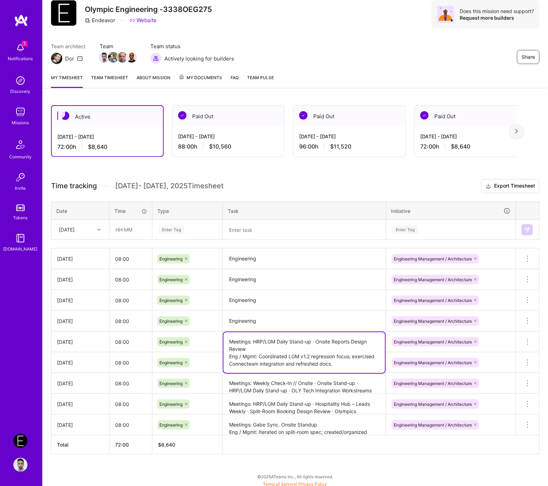
type textarea "Meetings: HRP/LGM Daily Stand-up · Onsite Reports Design Review Eng / Mgmt: Coo…"
click at [294, 318] on textarea "Engineering" at bounding box center [305, 321] width 162 height 19
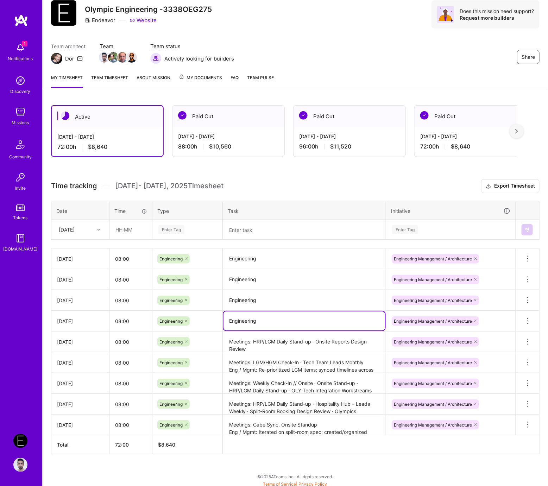
paste textarea "Meetings: Split-Room Bookings Regroup (Round 2) Eng / Mgmt: Finalized split-roo…"
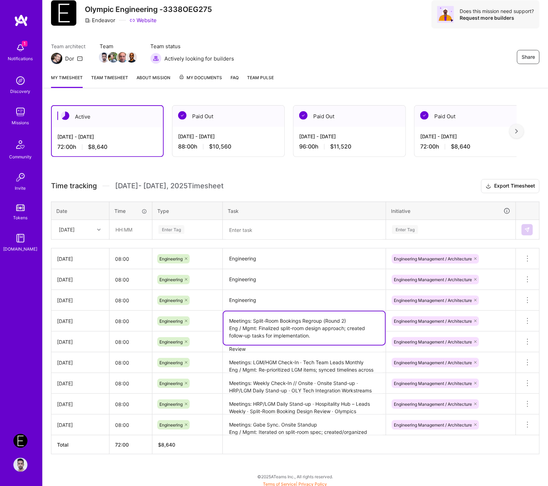
type textarea "Meetings: Split-Room Bookings Regroup (Round 2) Eng / Mgmt: Finalized split-roo…"
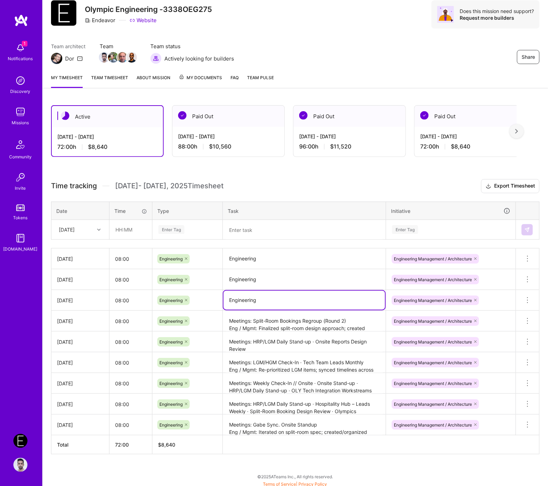
click at [289, 297] on textarea "Engineering" at bounding box center [305, 300] width 162 height 19
paste textarea "Meetings: HRP/LGM Refinement · HRP Requirements + Scope Discussion · Weekly OLY…"
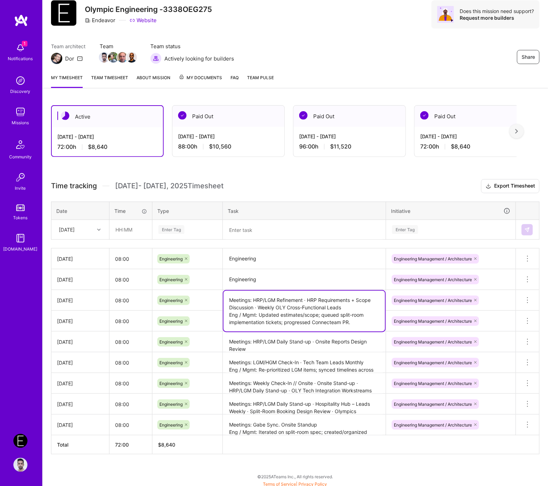
type textarea "Meetings: HRP/LGM Refinement · HRP Requirements + Scope Discussion · Weekly OLY…"
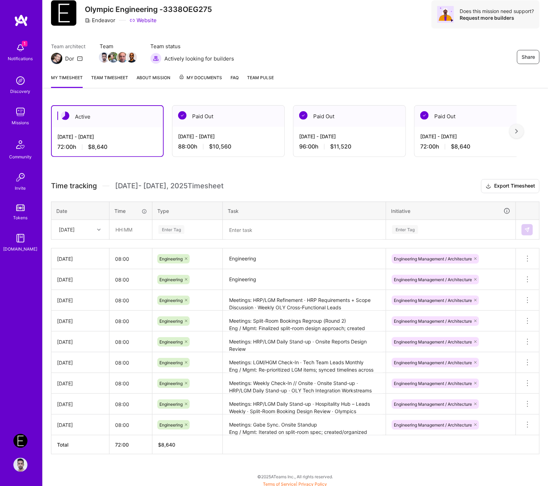
click at [242, 267] on td "Engineering" at bounding box center [304, 259] width 163 height 21
click at [242, 278] on textarea "Engineering" at bounding box center [305, 279] width 162 height 19
paste textarea "Meetings: Onsite Stand-up · OLY Tech Integration Workstreams Sync Eng / Mgmt: A…"
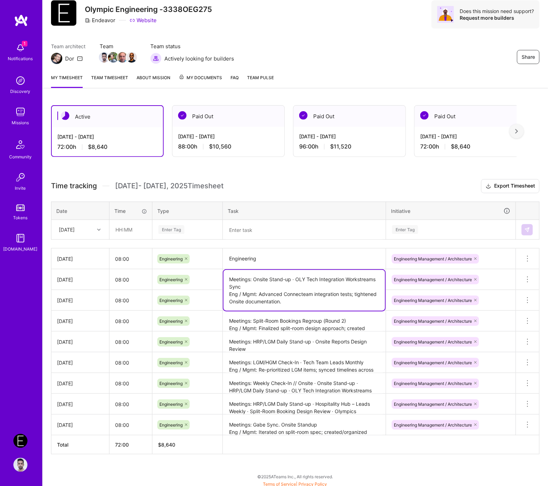
type textarea "Meetings: Onsite Stand-up · OLY Tech Integration Workstreams Sync Eng / Mgmt: A…"
click at [276, 256] on textarea "Engineering" at bounding box center [305, 258] width 162 height 19
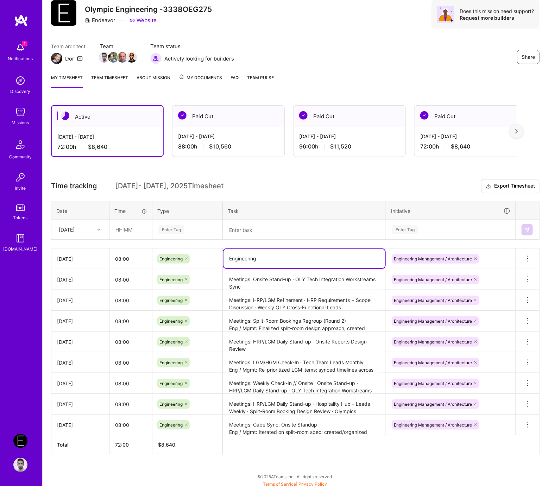
paste textarea "Meetings: HRP/LGM Daily Stand-up · OLY Vertical QA Automation Deep Dive · HSA B…"
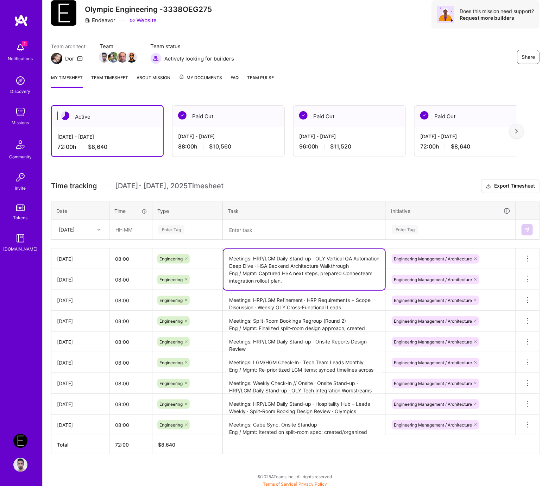
type textarea "Meetings: HRP/LGM Daily Stand-up · OLY Vertical QA Automation Deep Dive · HSA B…"
click at [351, 189] on h3 "Time tracking Aug 16 - Aug 31 , 2025 Timesheet Export Timesheet" at bounding box center [295, 186] width 489 height 14
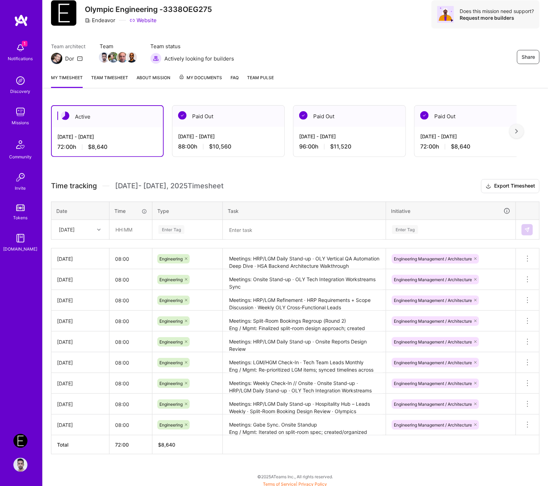
click at [348, 176] on div "Active Aug 16 - Aug 31, 2025 72:00 h $8,640 Paid Out Aug 1 - Aug 15, 2025 88:00…" at bounding box center [296, 293] width 506 height 392
click at [195, 129] on div "Aug 1 - Aug 15, 2025 88:00 h $10,560" at bounding box center [229, 141] width 112 height 29
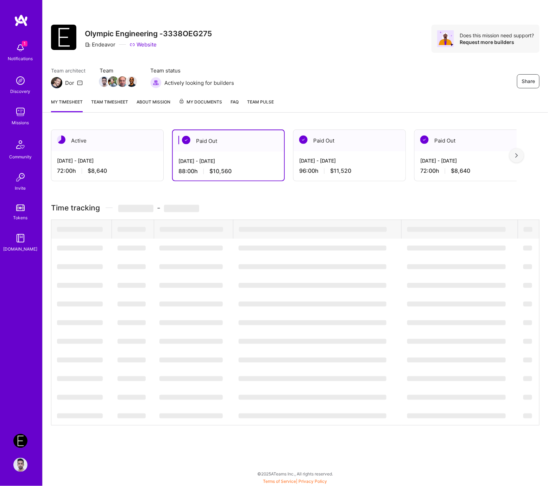
scroll to position [0, 0]
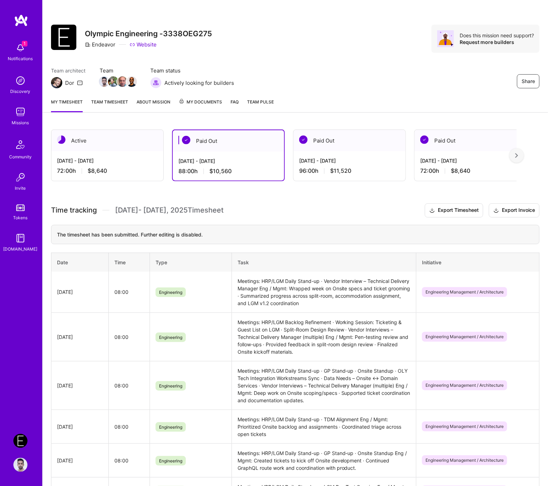
click at [115, 142] on div "Active" at bounding box center [107, 140] width 112 height 21
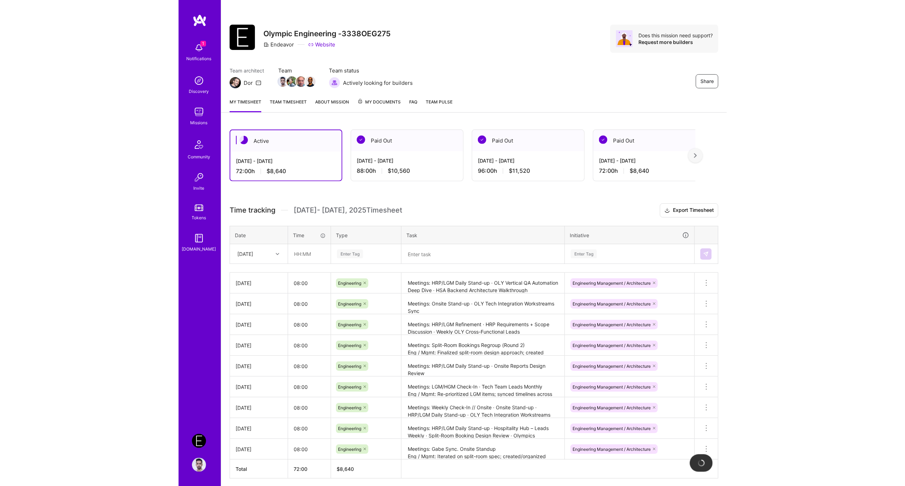
scroll to position [24, 0]
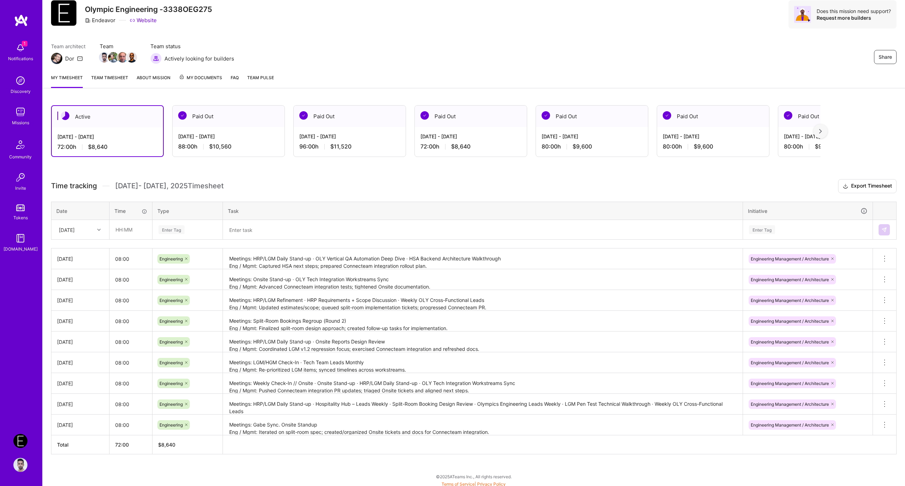
click at [337, 153] on div "Jul 16 - Jul 31, 2025 96:00 h $11,520" at bounding box center [350, 141] width 112 height 29
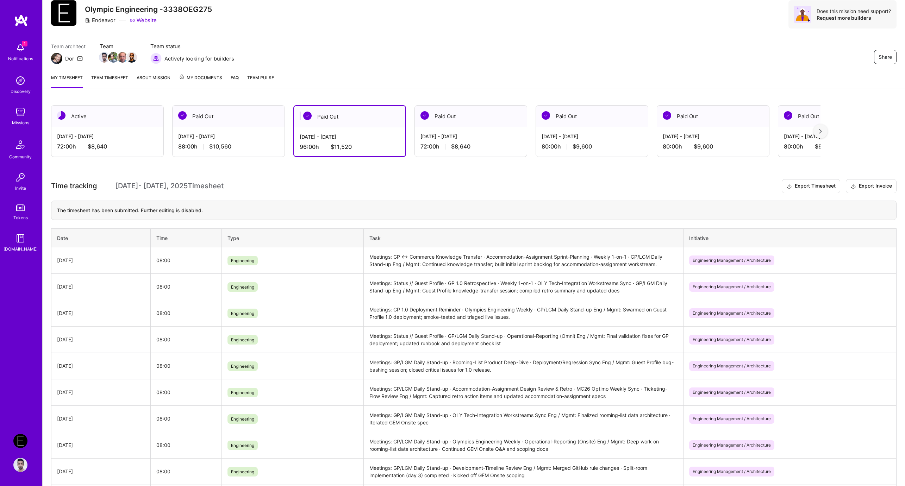
scroll to position [0, 0]
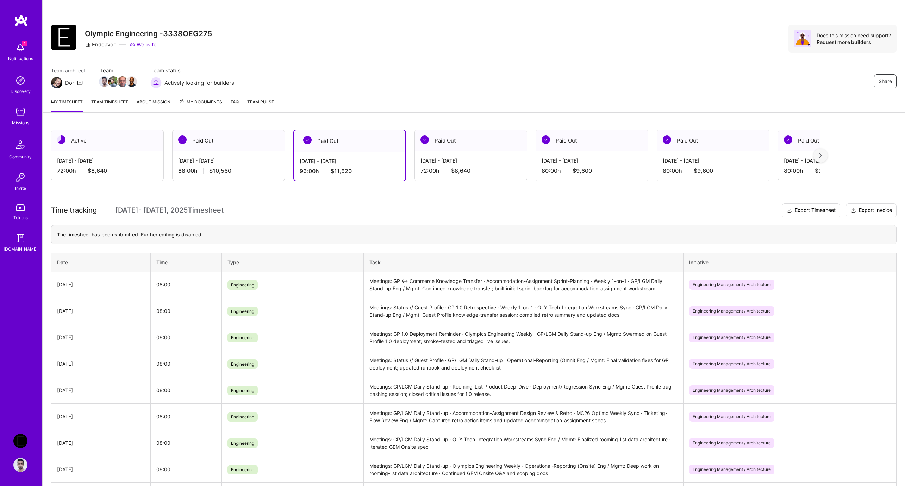
click at [295, 67] on div "Share Olympic Engineering -3338OEG275 Endeavor Website Does this mission need s…" at bounding box center [474, 46] width 863 height 93
click at [330, 208] on h3 "Time tracking Jul 16 - Jul 31 , 2025 Timesheet Export Timesheet Export Invoice" at bounding box center [474, 211] width 846 height 14
click at [318, 78] on div "Team architect Dor Team Team status Actively looking for builders Share" at bounding box center [474, 77] width 846 height 21
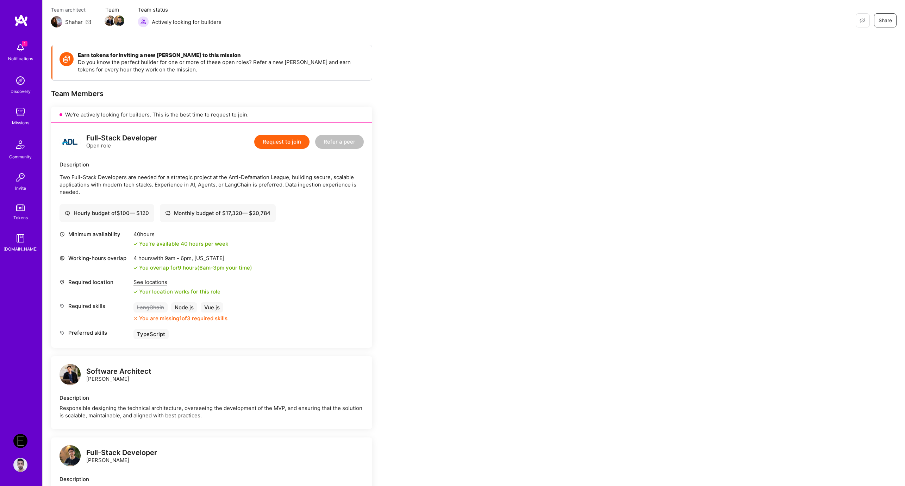
scroll to position [40, 0]
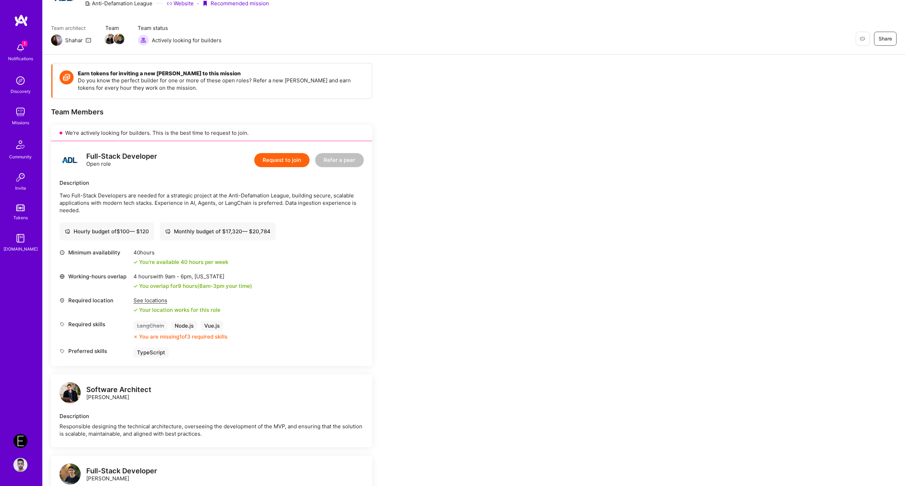
click at [446, 222] on div "Earn tokens for inviting a new A.Teamer to this mission Do you know the perfect…" at bounding box center [262, 449] width 423 height 773
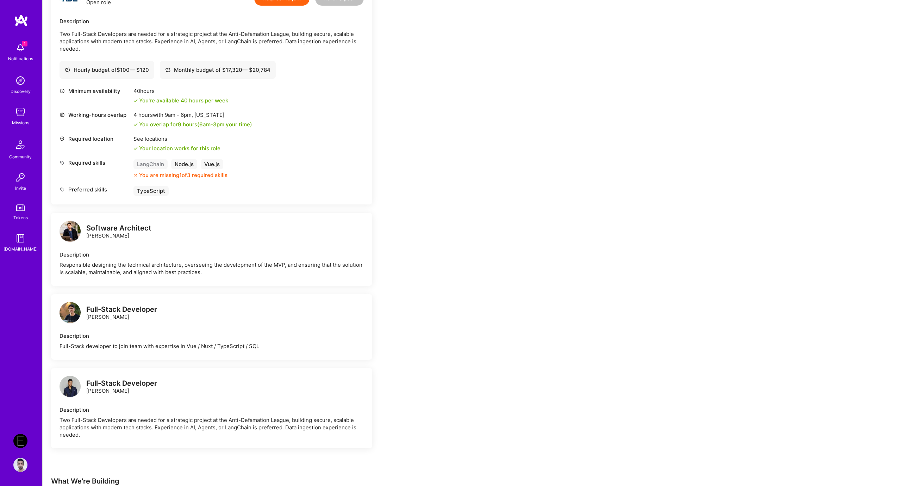
scroll to position [201, 0]
click at [103, 395] on div "Full-Stack Developer Sam Okpara" at bounding box center [121, 387] width 71 height 15
copy div "Sam Okpara"
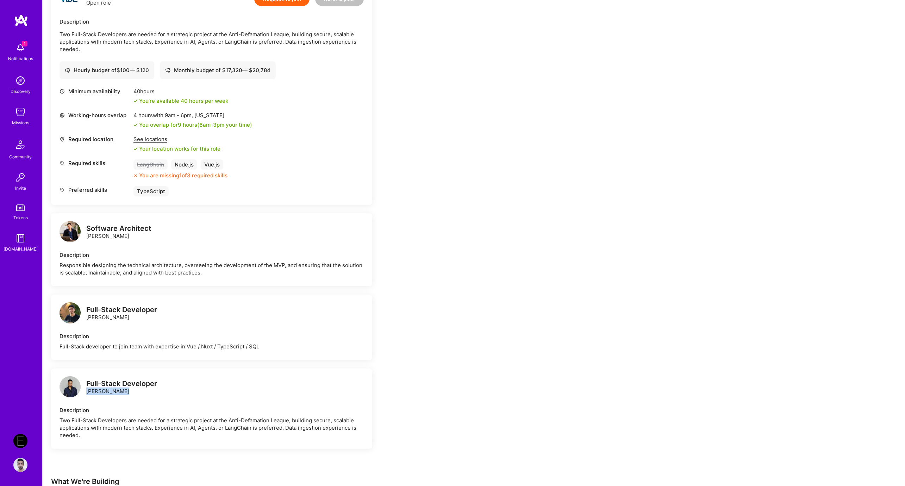
click at [472, 264] on div "Earn tokens for inviting a new A.Teamer to this mission Do you know the perfect…" at bounding box center [262, 288] width 423 height 773
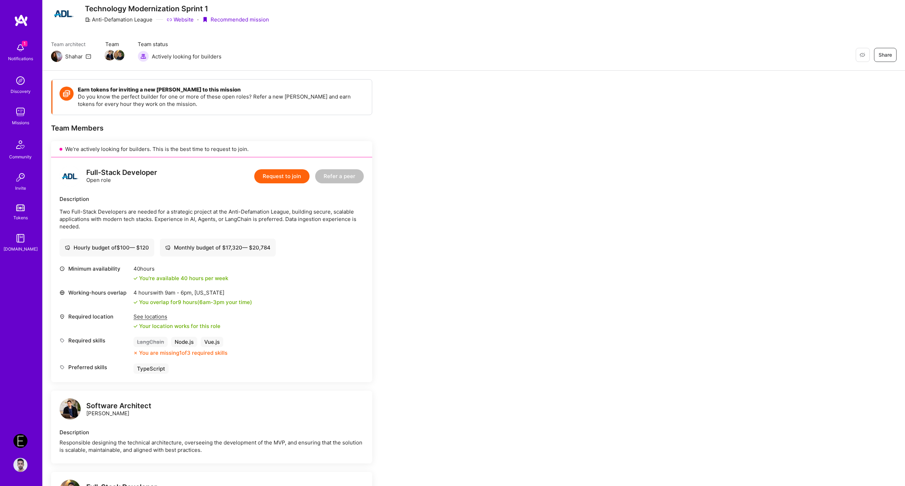
scroll to position [0, 0]
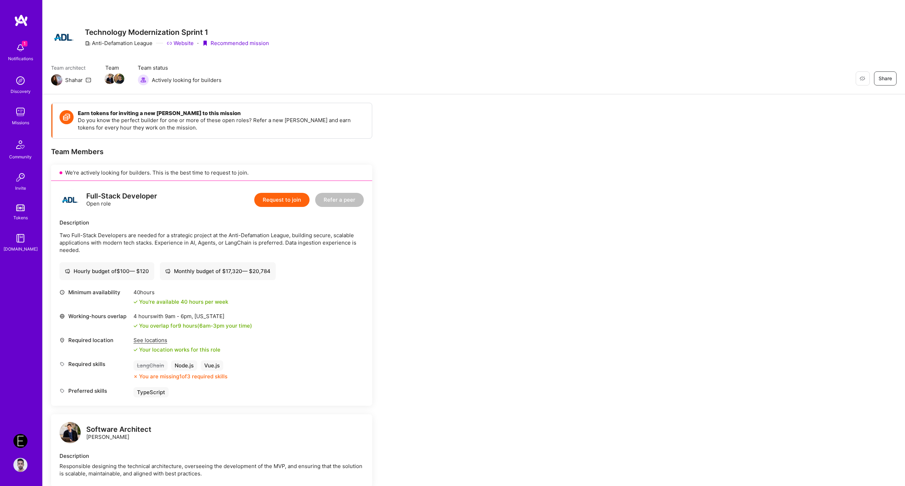
click at [254, 208] on div "Full-Stack Developer Open role Request to join Refer a peer" at bounding box center [212, 199] width 304 height 21
click at [267, 208] on div "Request to join Refer a peer" at bounding box center [309, 199] width 110 height 21
click at [279, 192] on div "Request to join Refer a peer" at bounding box center [309, 199] width 110 height 21
click at [288, 201] on button "Request to join" at bounding box center [281, 200] width 55 height 14
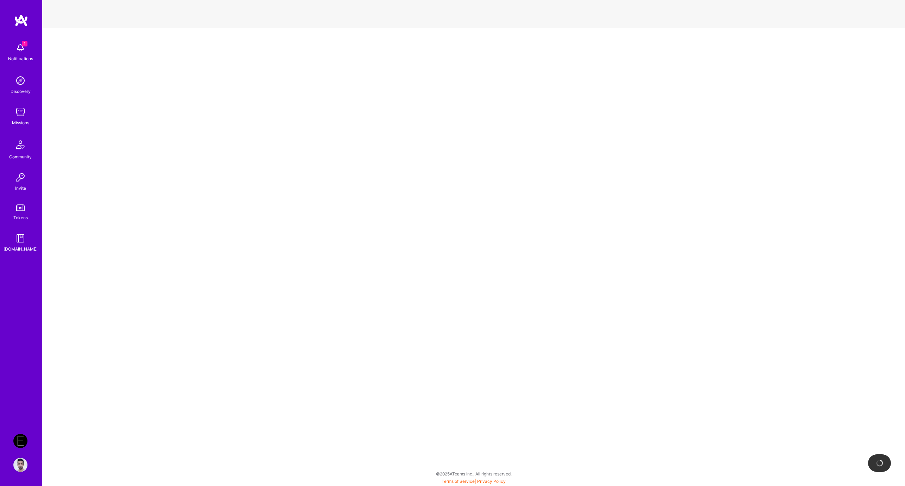
select select "US"
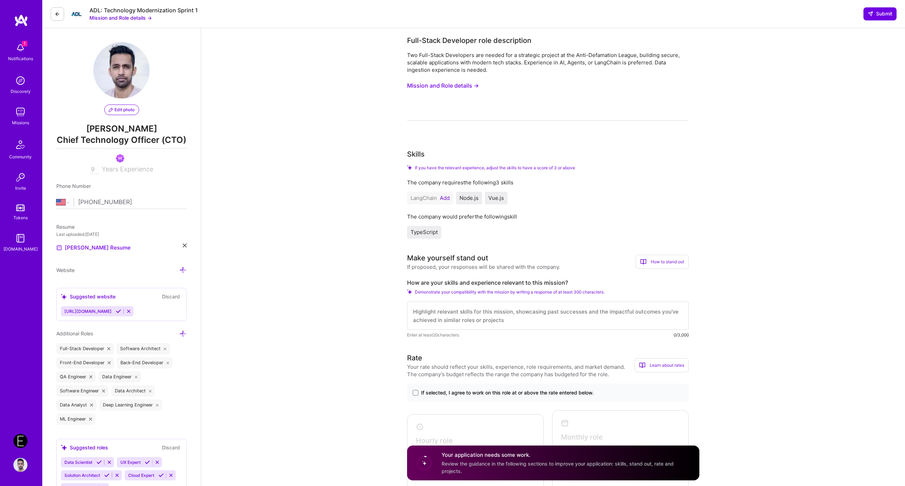
click at [499, 321] on textarea at bounding box center [548, 316] width 282 height 28
click at [448, 63] on div "Two Full-Stack Developers are needed for a strategic project at the Anti-Defama…" at bounding box center [548, 62] width 282 height 22
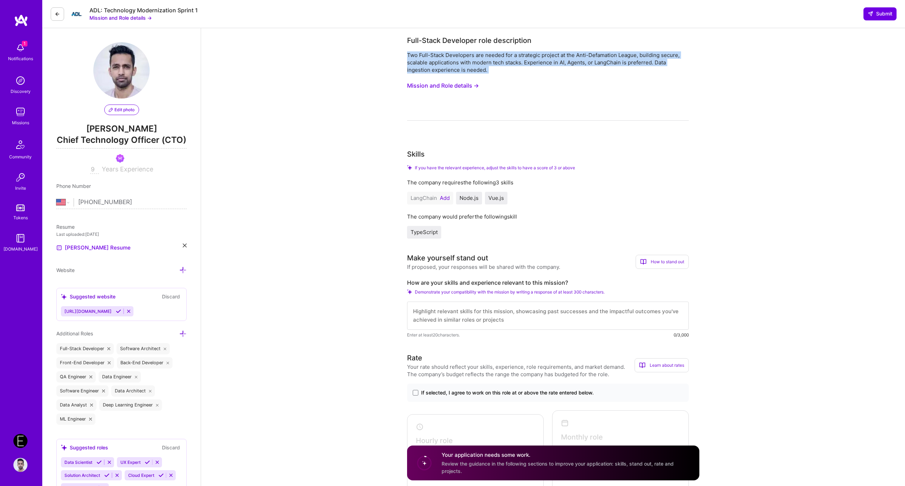
click at [448, 63] on div "Two Full-Stack Developers are needed for a strategic project at the Anti-Defama…" at bounding box center [548, 62] width 282 height 22
copy div "Two Full-Stack Developers are needed for a strategic project at the Anti-Defama…"
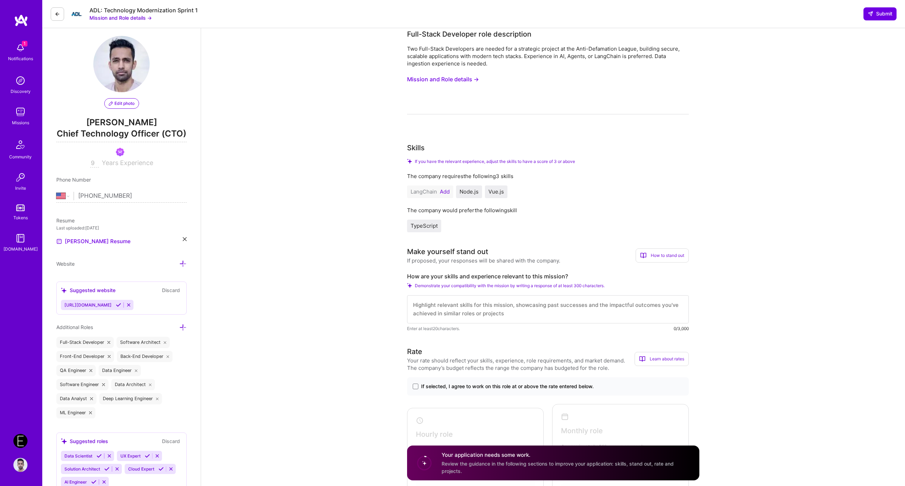
click at [431, 68] on div "Two Full-Stack Developers are needed for a strategic project at the Anti-Defama…" at bounding box center [548, 79] width 282 height 69
click at [427, 75] on button "Mission and Role details →" at bounding box center [443, 79] width 72 height 13
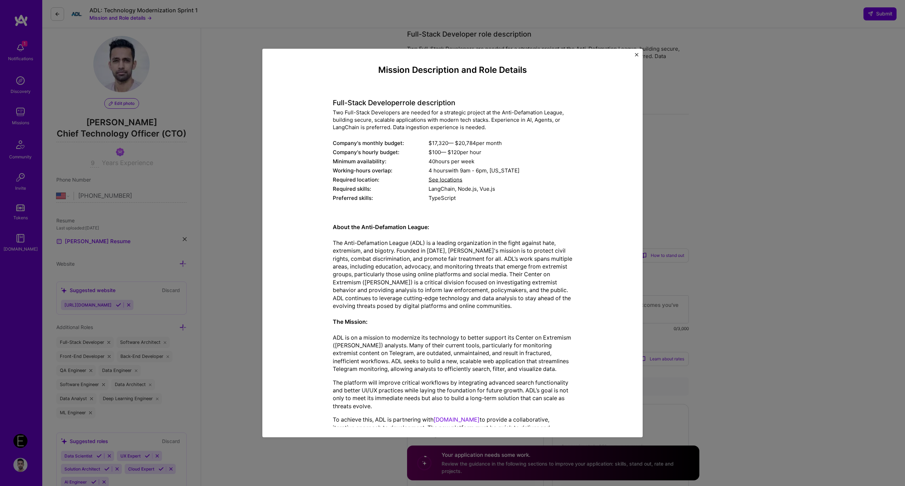
click at [415, 238] on p "About the Anti-Defamation League: The Anti-Defamation League (ADL) is a leading…" at bounding box center [453, 298] width 240 height 150
click at [347, 94] on div "Full-Stack Developer role description Two Full-Stack Developers are needed for …" at bounding box center [453, 146] width 240 height 114
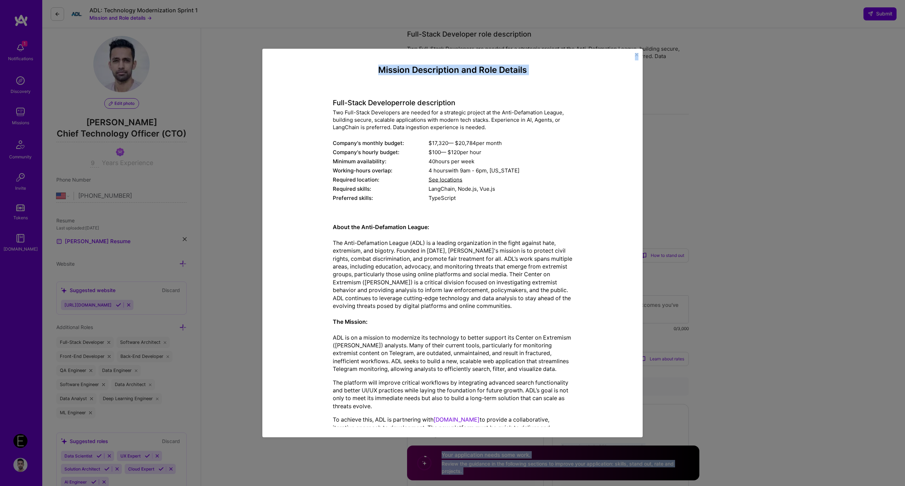
scroll to position [39, 0]
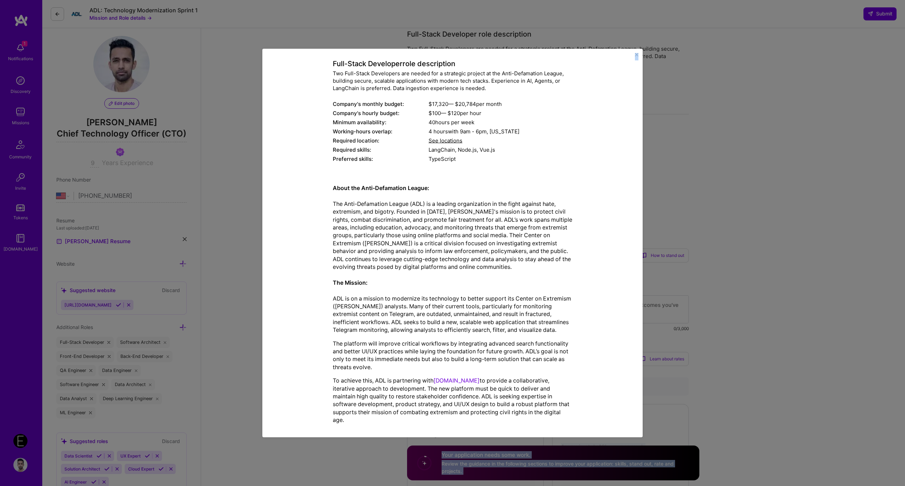
drag, startPoint x: 329, startPoint y: 100, endPoint x: 568, endPoint y: 419, distance: 398.8
click at [568, 419] on div "Mission Description and Role Details Full-Stack Developer role description Two …" at bounding box center [453, 228] width 348 height 404
copy div "Full-Stack Developer role description Two Full-Stack Developers are needed for …"
click at [217, 140] on div "Mission Description and Role Details Full-Stack Developer role description Two …" at bounding box center [452, 243] width 905 height 486
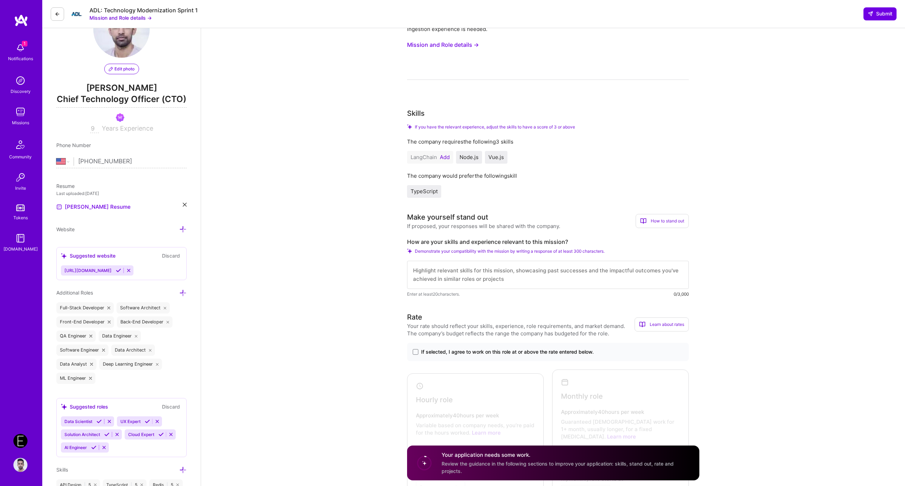
scroll to position [62, 0]
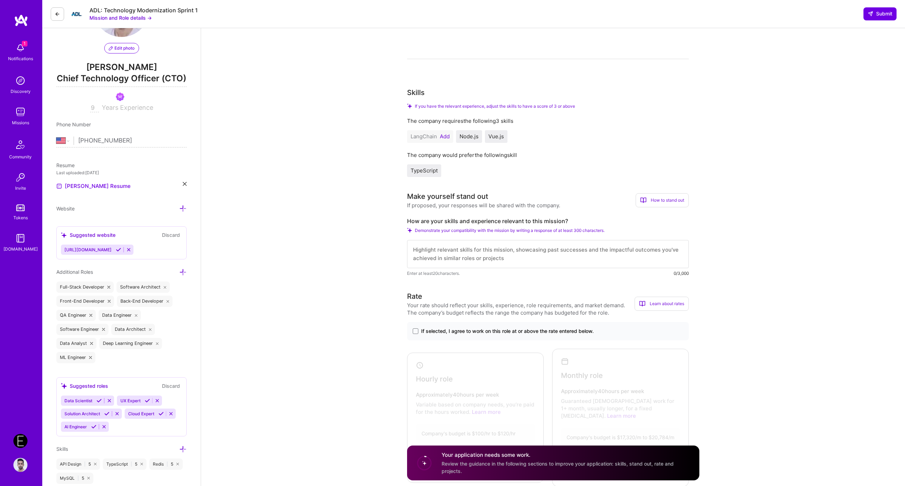
click at [444, 135] on button "Add" at bounding box center [445, 137] width 10 height 6
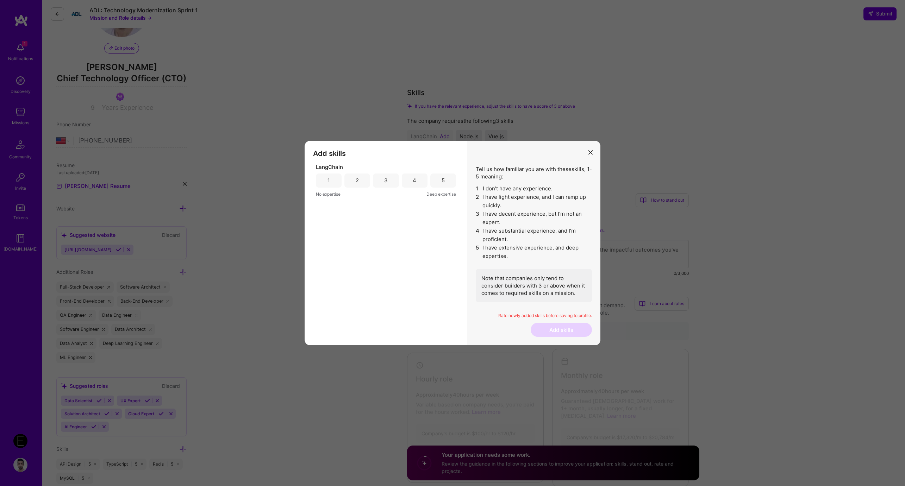
click at [437, 177] on div "5" at bounding box center [443, 181] width 26 height 14
click at [560, 336] on button "Add skills" at bounding box center [561, 330] width 61 height 14
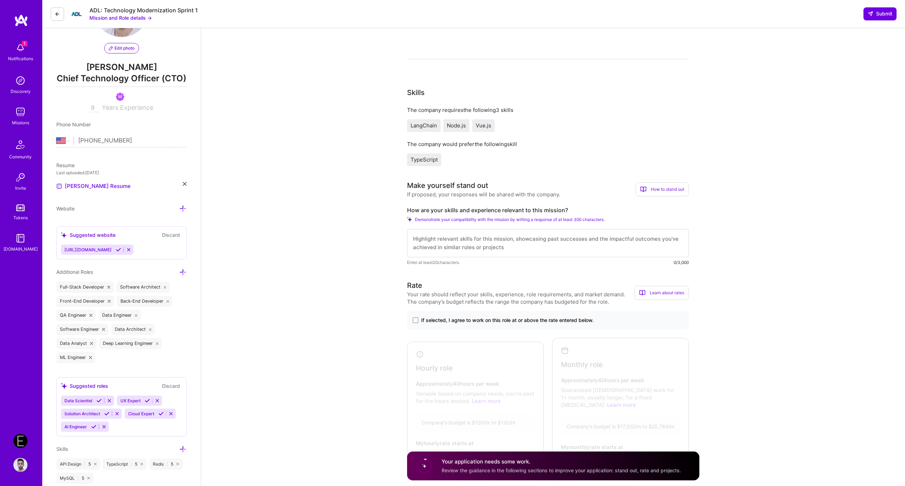
click at [448, 203] on div "Make yourself stand out If proposed, your responses will be shared with the com…" at bounding box center [548, 223] width 282 height 86
click at [447, 210] on label "How are your skills and experience relevant to this mission?" at bounding box center [548, 210] width 282 height 7
copy label "How are your skills and experience relevant to this mission?"
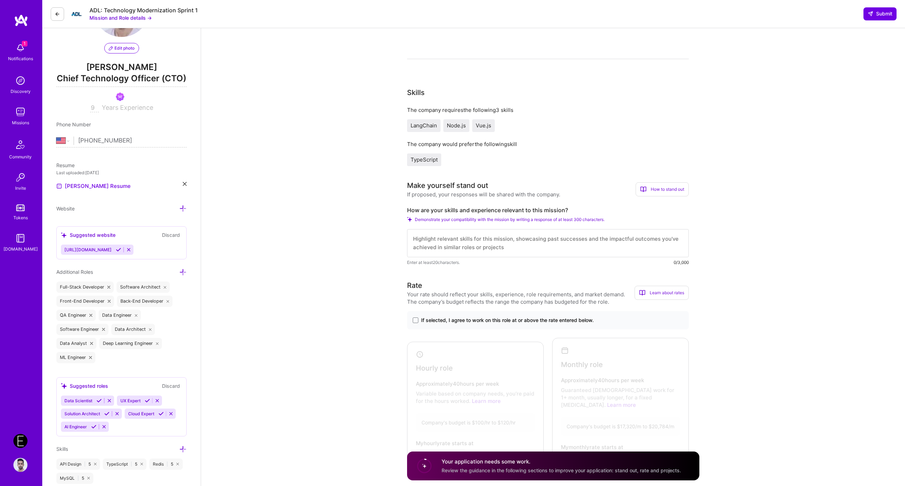
click at [468, 194] on div "If proposed, your responses will be shared with the company." at bounding box center [483, 194] width 153 height 7
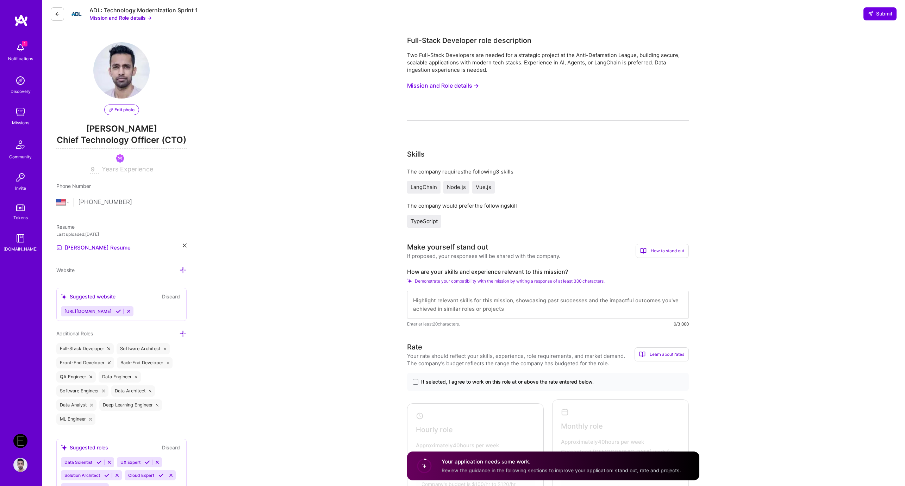
click at [413, 89] on button "Mission and Role details →" at bounding box center [443, 85] width 72 height 13
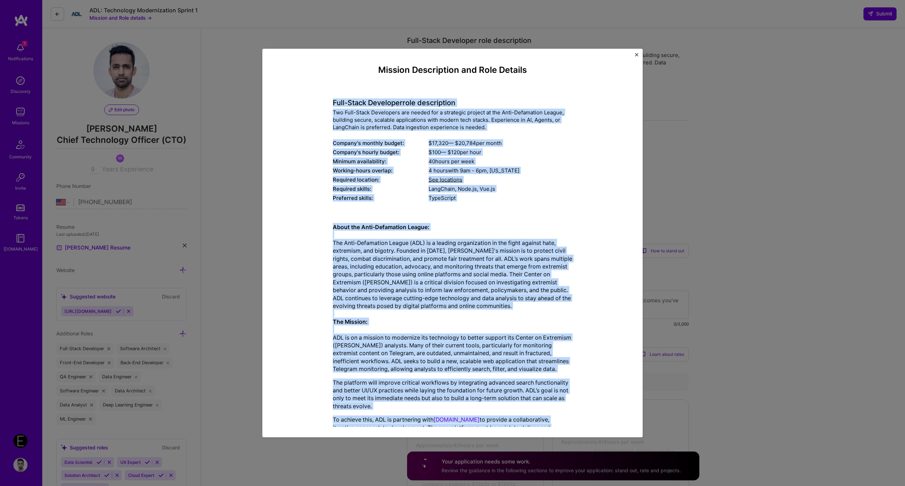
scroll to position [39, 0]
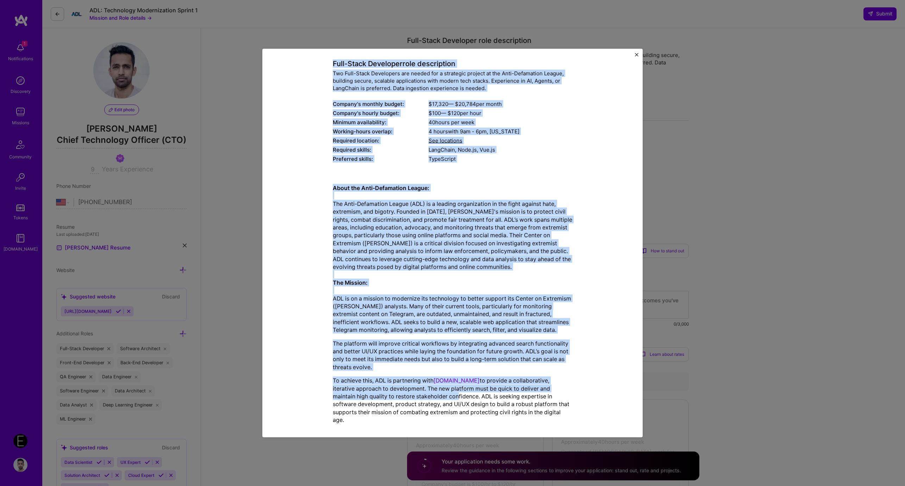
drag, startPoint x: 331, startPoint y: 99, endPoint x: 554, endPoint y: 414, distance: 386.2
click at [554, 414] on div "Mission Description and Role Details Full-Stack Developer role description Two …" at bounding box center [453, 228] width 348 height 404
copy div "Full-Stack Developer role description Two Full-Stack Developers are needed for …"
click at [554, 414] on p "To achieve this, ADL is partnering with A.Team to provide a collaborative, iter…" at bounding box center [453, 400] width 240 height 47
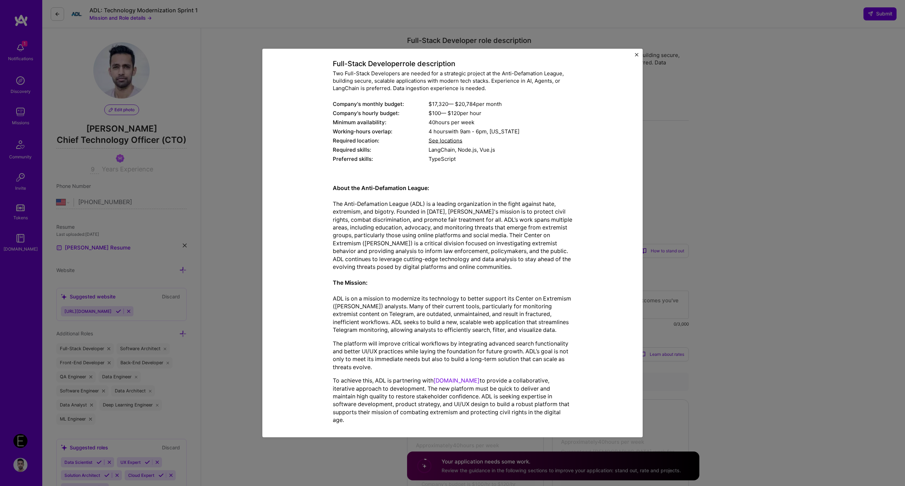
click at [237, 144] on div "Mission Description and Role Details Full-Stack Developer role description Two …" at bounding box center [452, 243] width 905 height 486
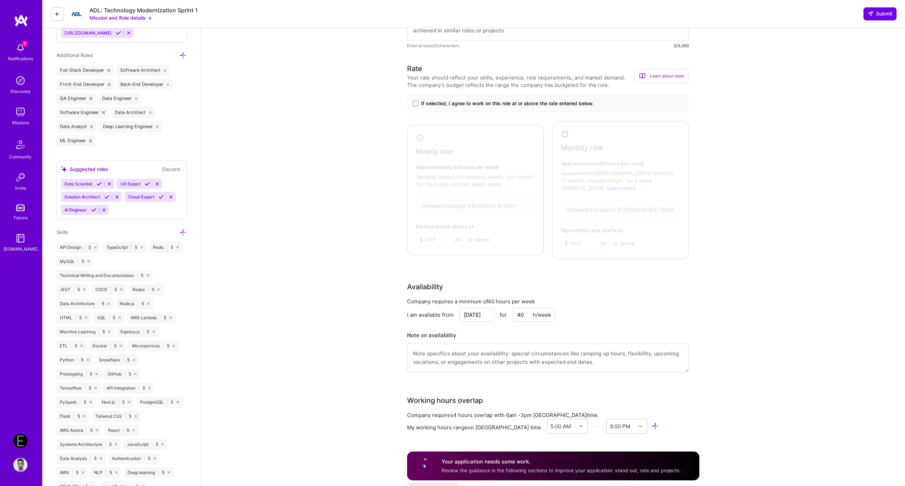
scroll to position [418, 0]
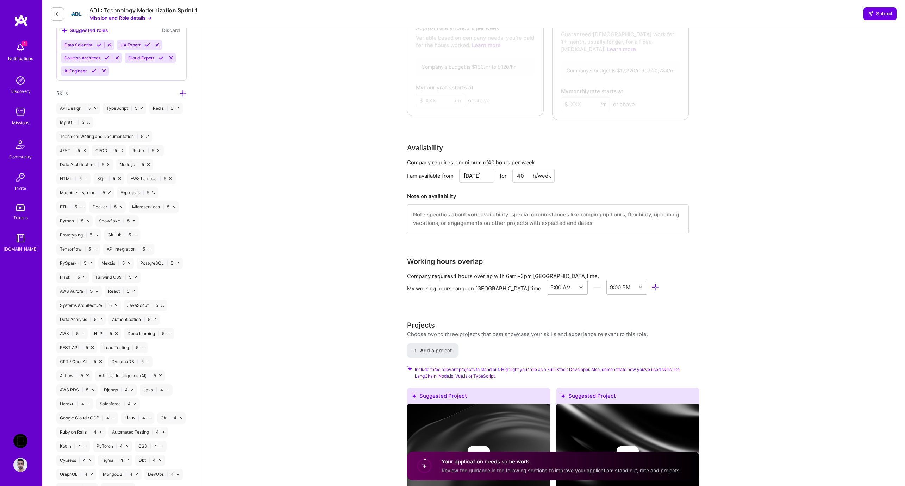
click at [426, 208] on textarea at bounding box center [548, 219] width 282 height 29
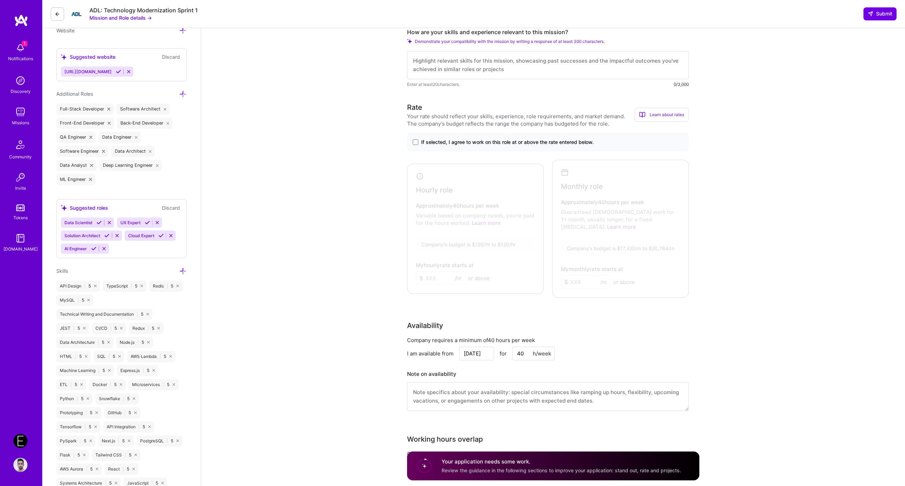
scroll to position [174, 0]
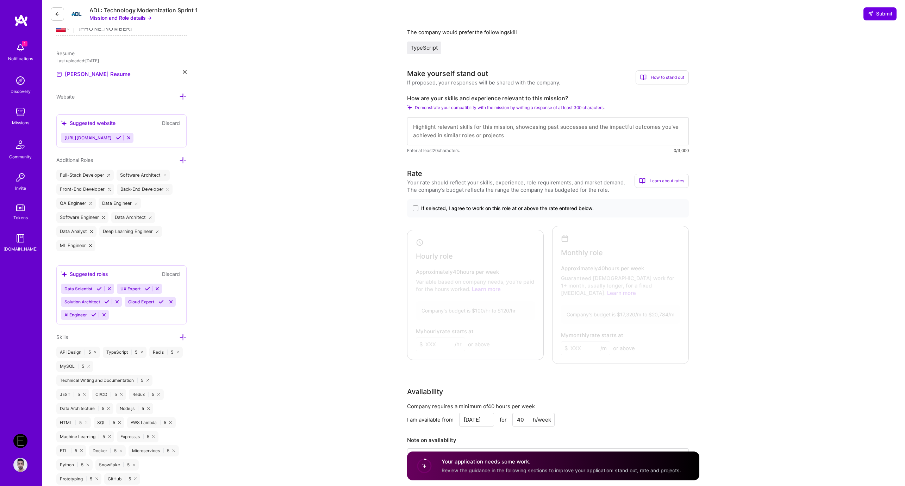
click at [416, 209] on span at bounding box center [416, 209] width 6 height 6
click at [0, 0] on input "If selected, I agree to work on this role at or above the rate entered below." at bounding box center [0, 0] width 0 height 0
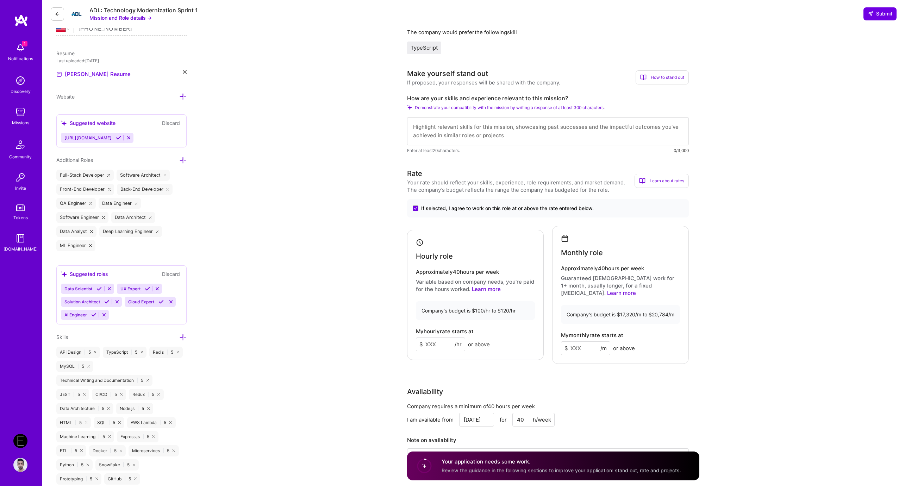
click at [407, 323] on div "Hourly role Approximately 40 hours per week Variable based on company needs, yo…" at bounding box center [475, 295] width 137 height 131
click at [438, 339] on input at bounding box center [440, 345] width 49 height 14
type input "120"
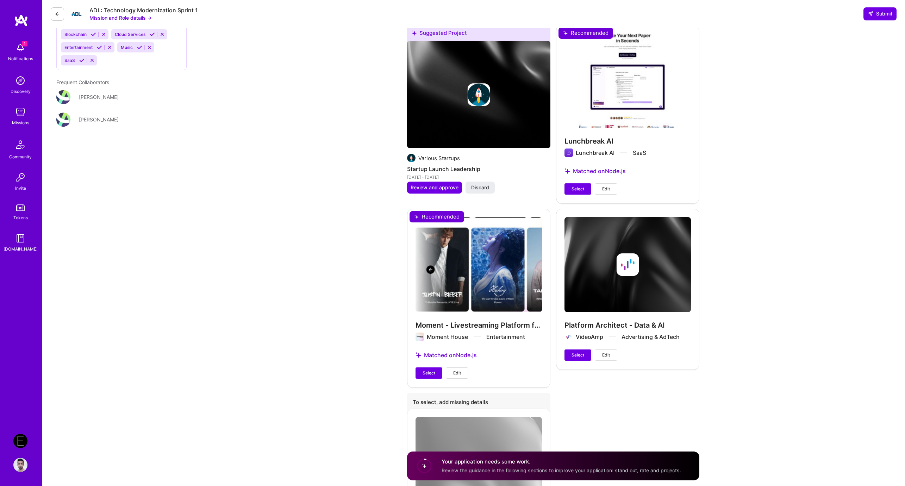
scroll to position [1185, 0]
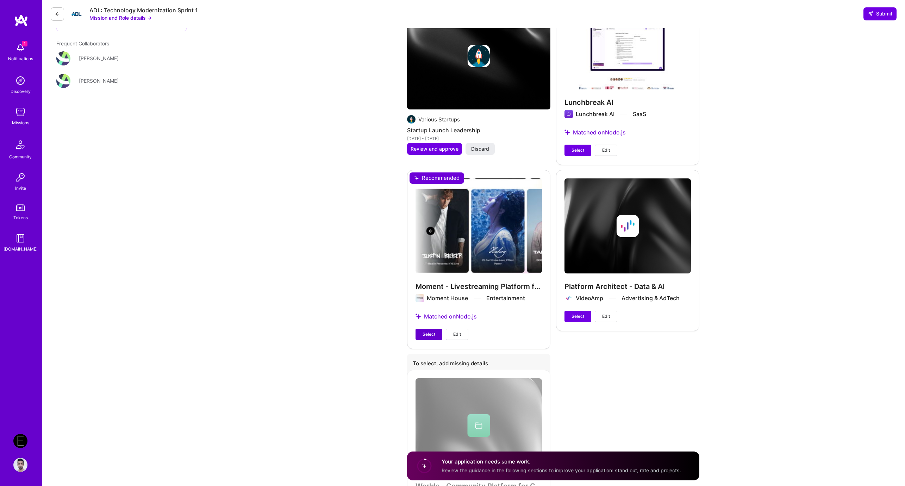
click at [437, 338] on button "Select" at bounding box center [429, 334] width 27 height 11
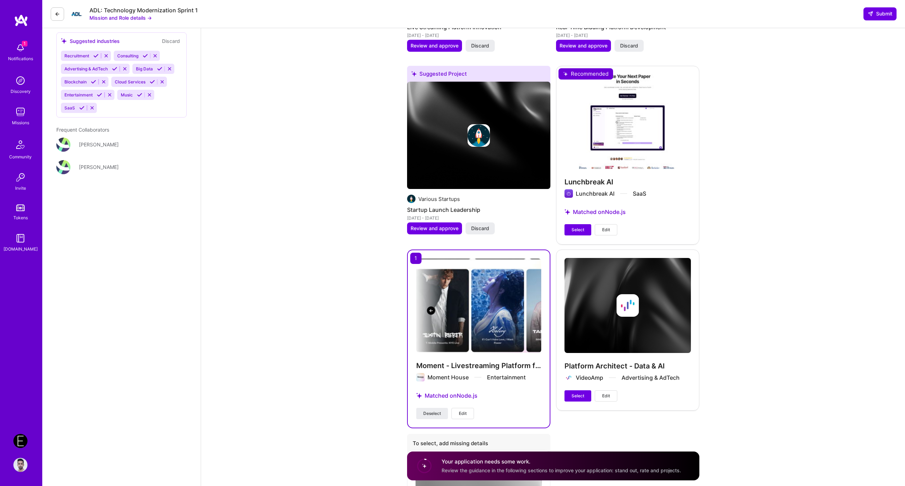
scroll to position [1119, 0]
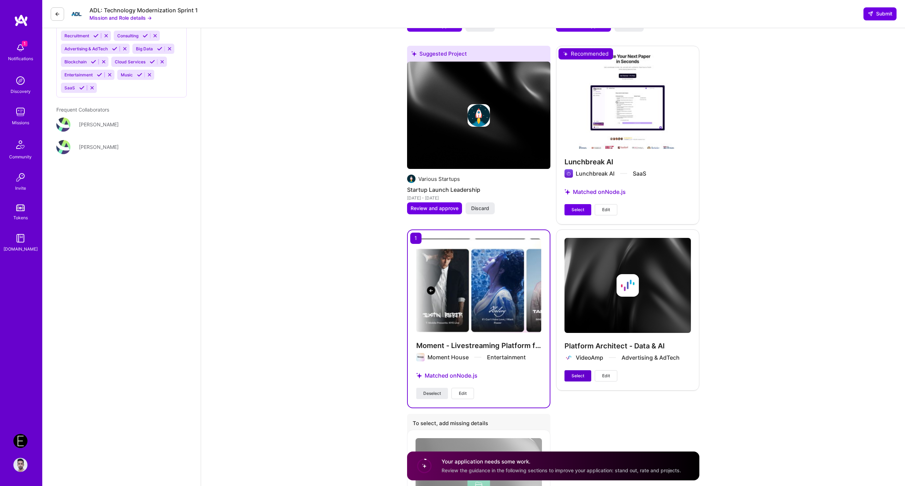
click at [577, 379] on span "Select" at bounding box center [578, 376] width 13 height 6
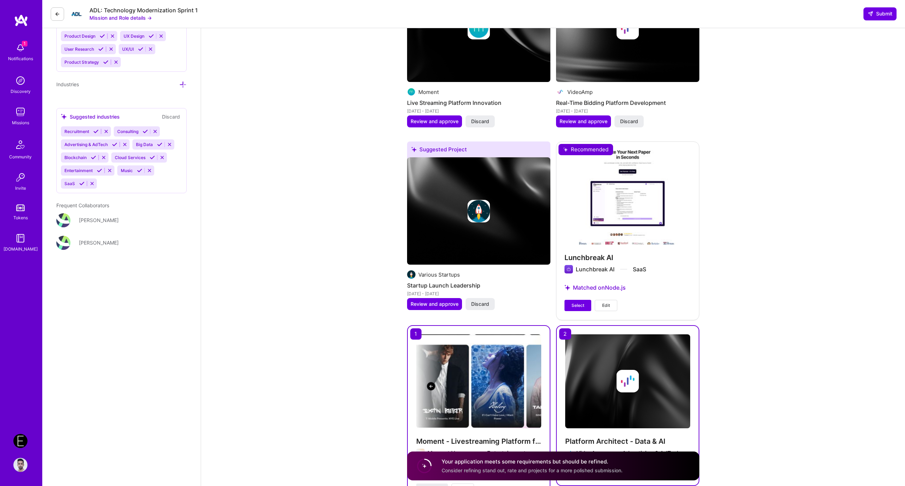
scroll to position [1014, 0]
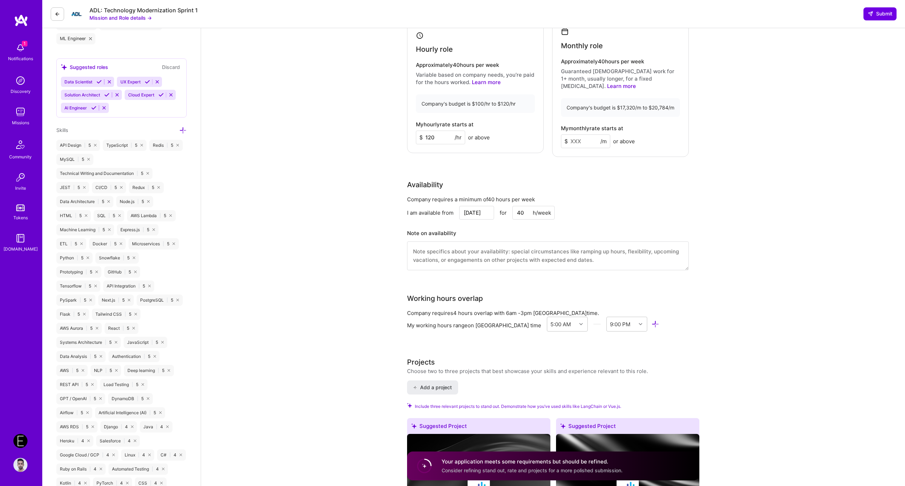
scroll to position [352, 0]
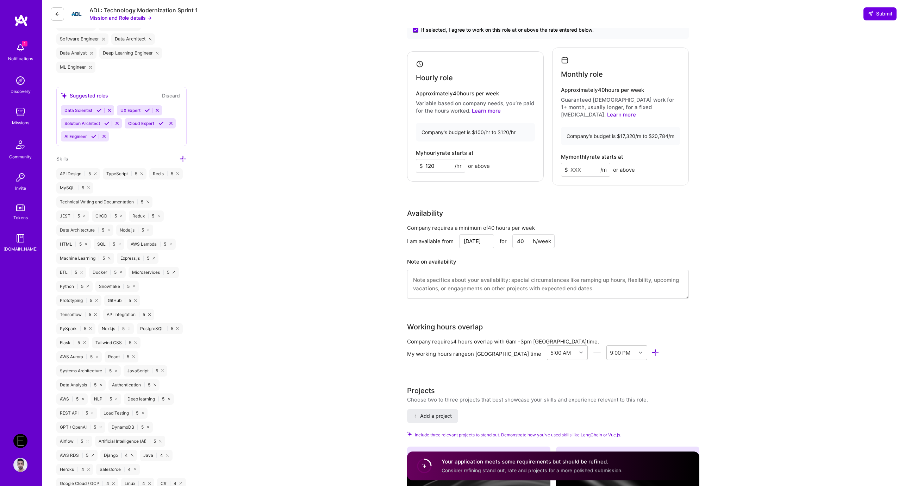
click at [458, 282] on textarea at bounding box center [548, 284] width 282 height 29
paste textarea "I’ve spent my career building and scaling secure, distributed applications that…"
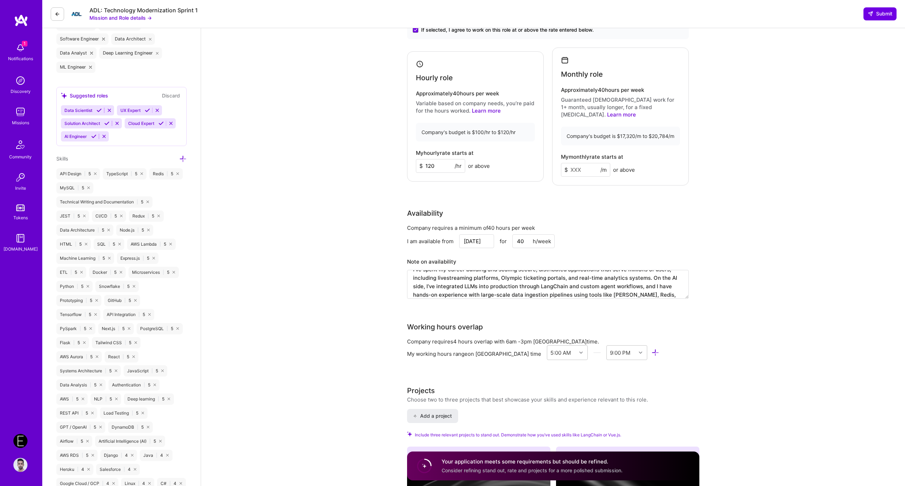
scroll to position [0, 0]
click at [609, 274] on textarea "I’ve spent my career building and scaling secure, distributed applications that…" at bounding box center [548, 284] width 282 height 29
click at [639, 278] on textarea "I’ve spent my career building and scaling secure, distributed applications that…" at bounding box center [548, 284] width 282 height 29
type textarea "I’ve spent my career building and scaling secure, distributed applications that…"
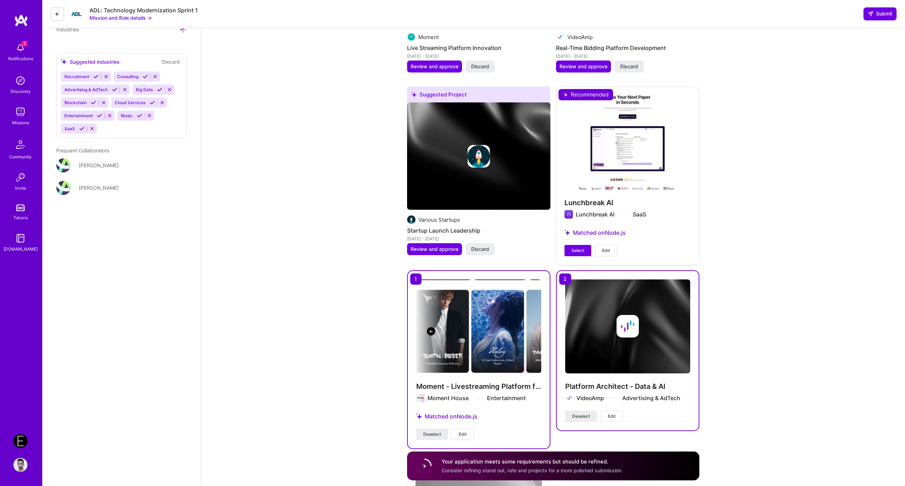
scroll to position [1285, 0]
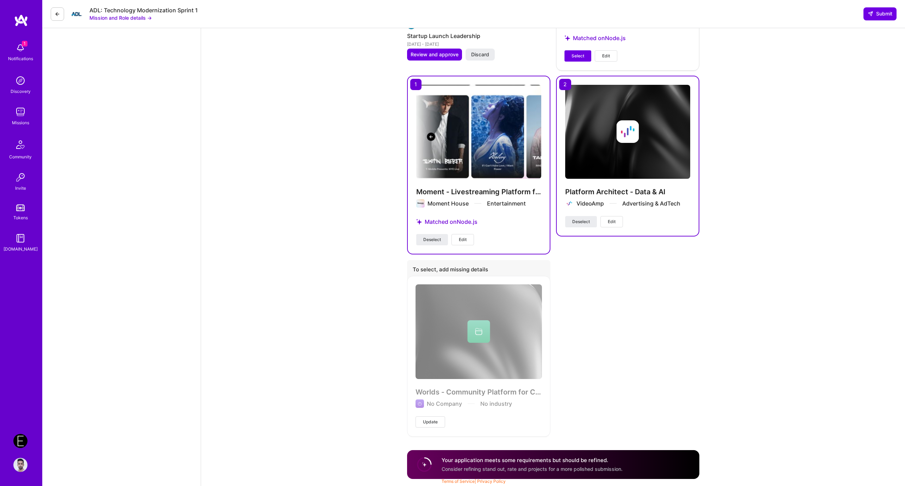
click at [598, 465] on div "Your application meets some requirements but should be refined. Consider refini…" at bounding box center [532, 465] width 181 height 16
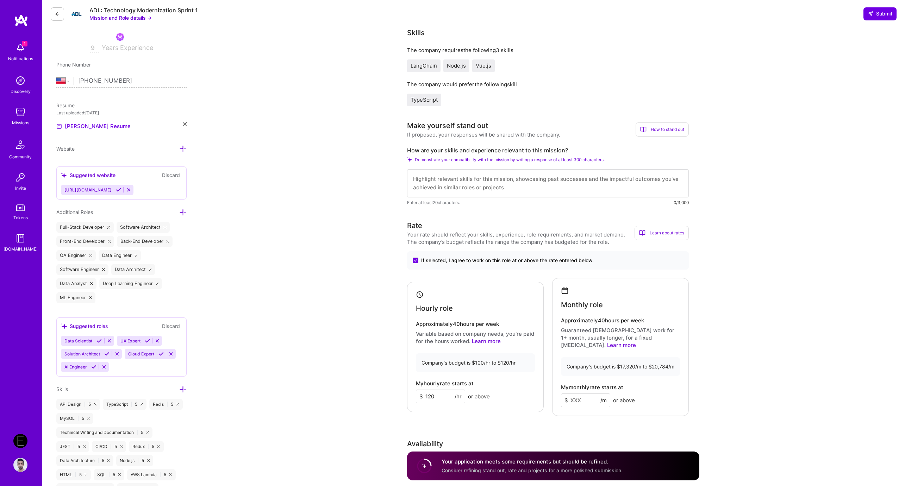
scroll to position [0, 0]
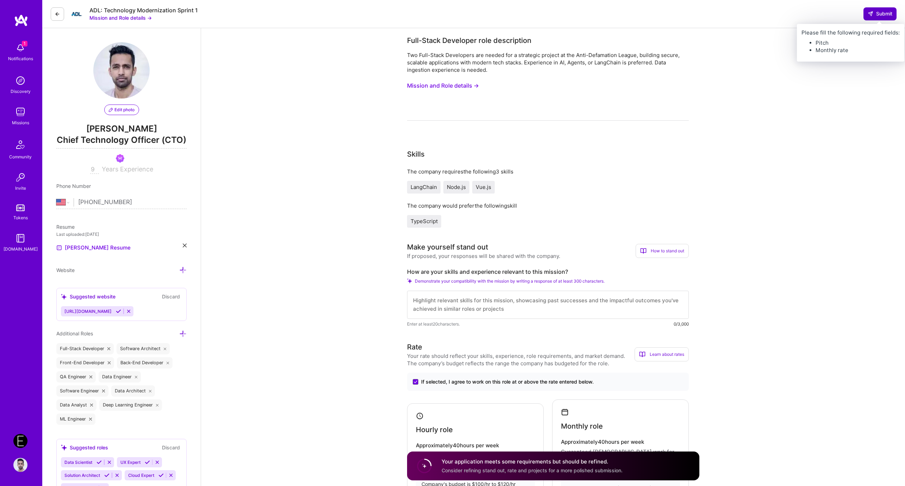
click at [882, 17] on span "Submit" at bounding box center [880, 13] width 25 height 7
click at [880, 14] on span "Submit" at bounding box center [880, 13] width 25 height 7
click at [870, 18] on button "Submit" at bounding box center [880, 13] width 33 height 13
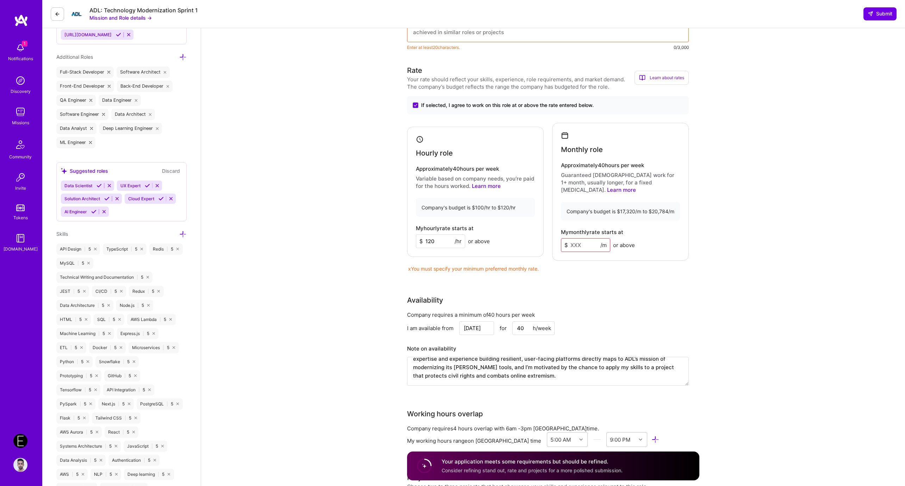
scroll to position [286, 0]
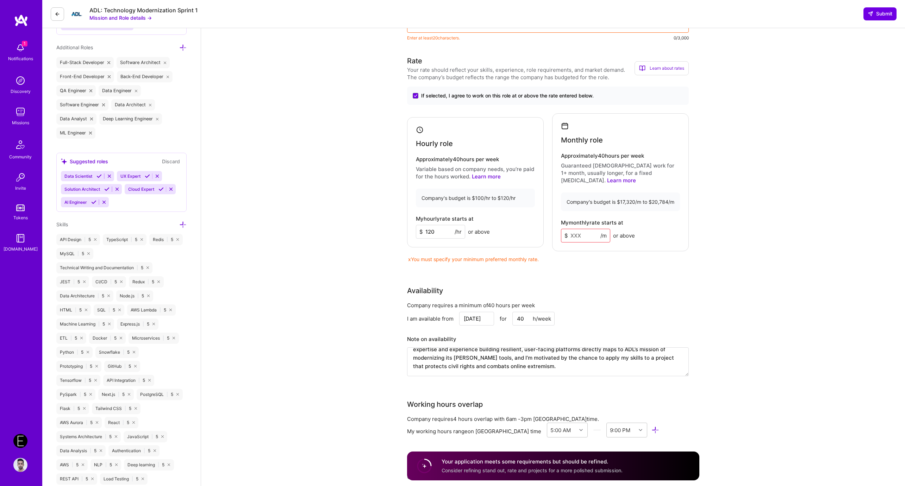
click at [549, 361] on textarea "I’ve spent my career building and scaling secure, distributed applications that…" at bounding box center [548, 362] width 282 height 29
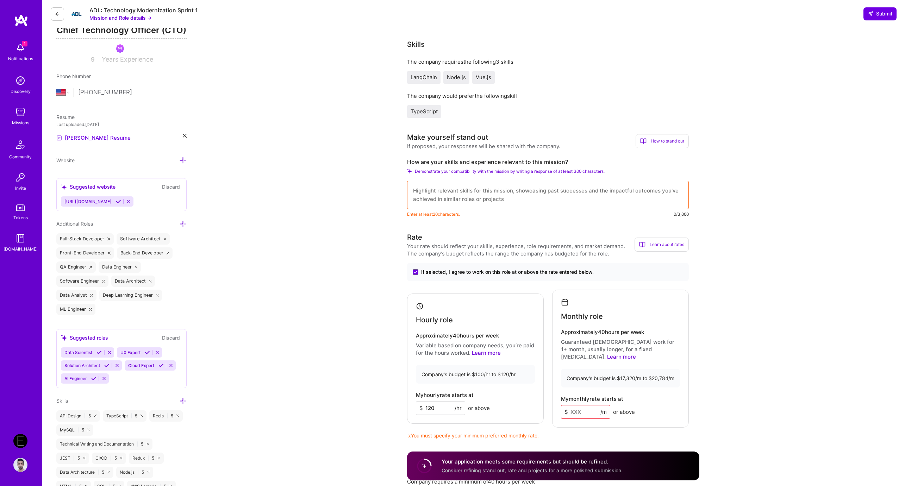
scroll to position [0, 0]
click at [456, 191] on textarea at bounding box center [548, 195] width 282 height 28
paste textarea "I’ve spent my career building and scaling secure, distributed applications that…"
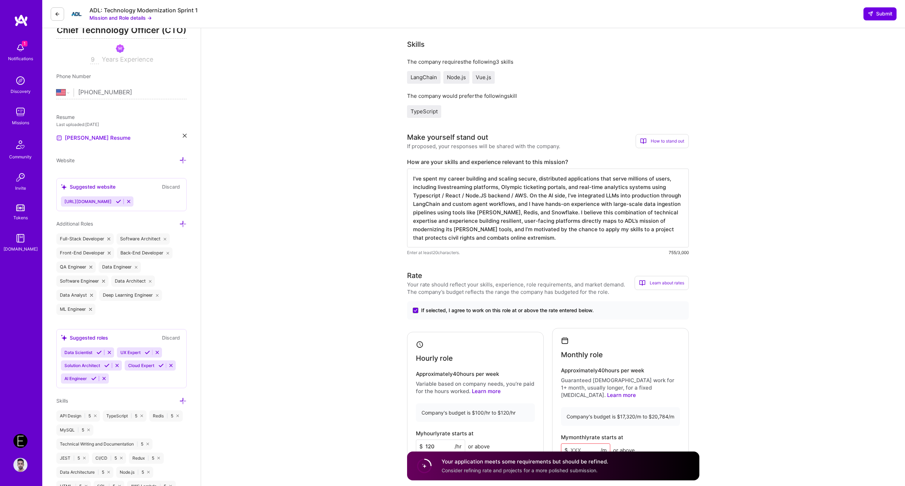
scroll to position [0, 0]
type textarea "I’ve spent my career building and scaling secure, distributed applications that…"
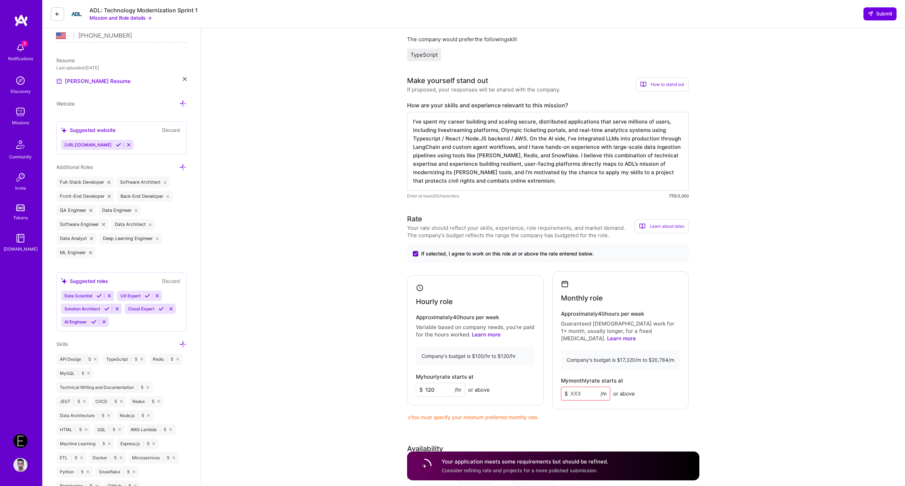
scroll to position [274, 0]
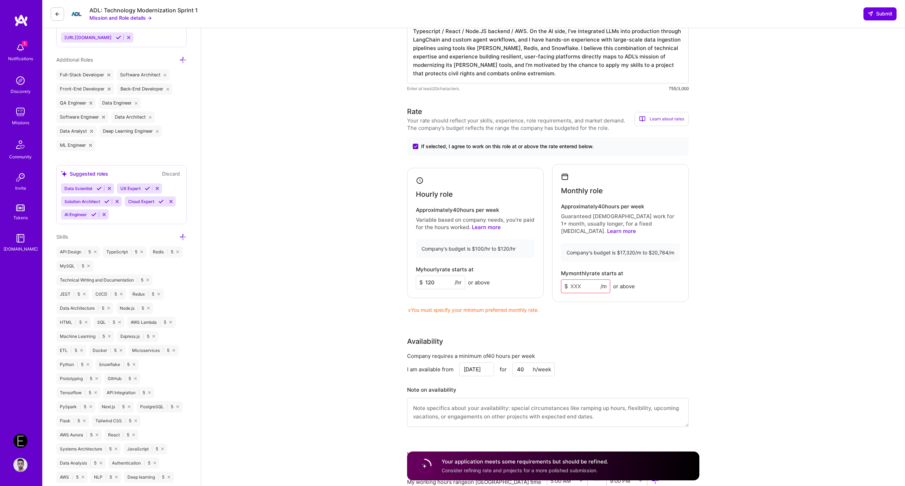
click at [433, 278] on input "120" at bounding box center [440, 283] width 49 height 14
click at [574, 280] on input at bounding box center [585, 287] width 49 height 14
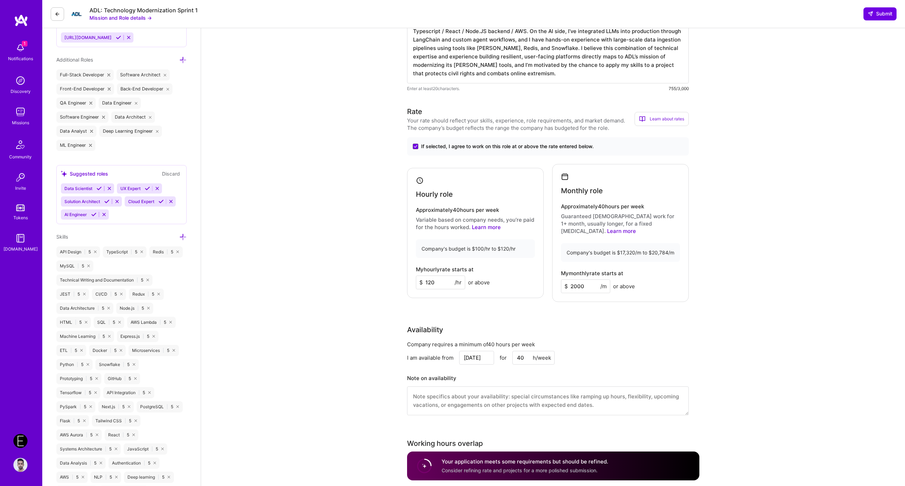
type input "20000"
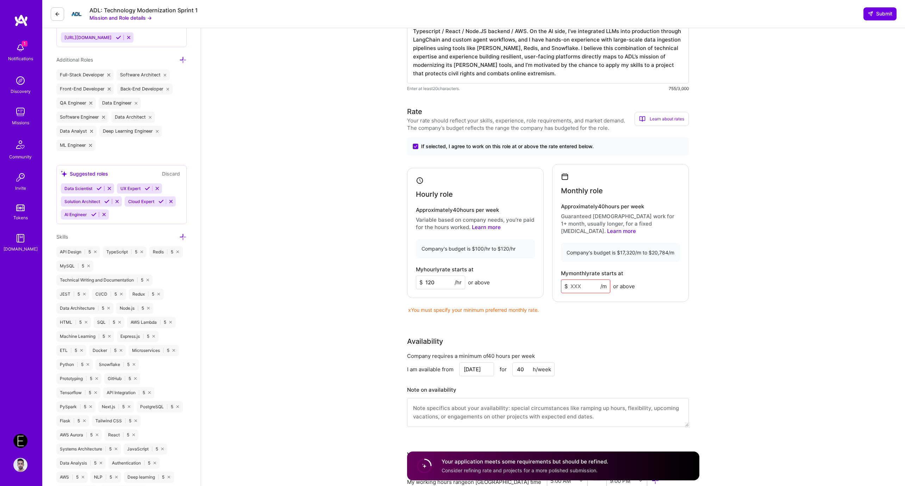
click at [653, 281] on div "My monthly rate starts at $ /m or above" at bounding box center [620, 281] width 119 height 23
click at [586, 284] on input at bounding box center [585, 287] width 49 height 14
click at [579, 280] on input "24000" at bounding box center [585, 287] width 49 height 14
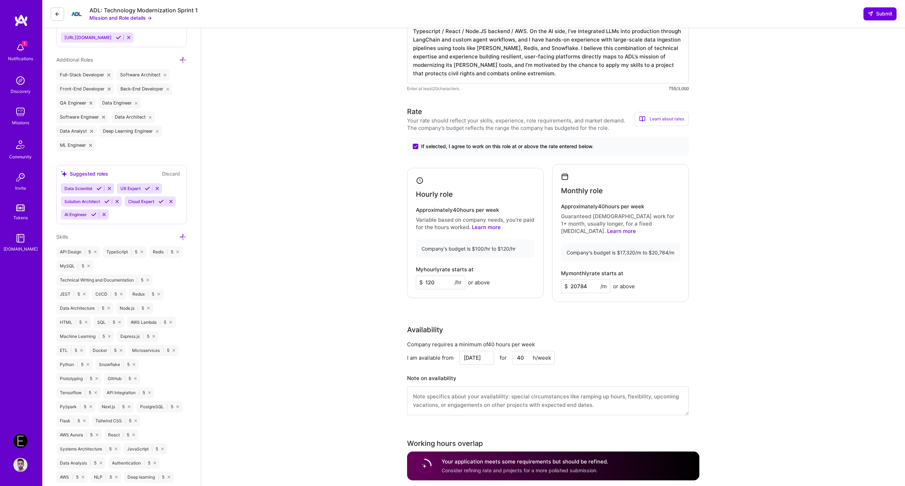
type input "20784"
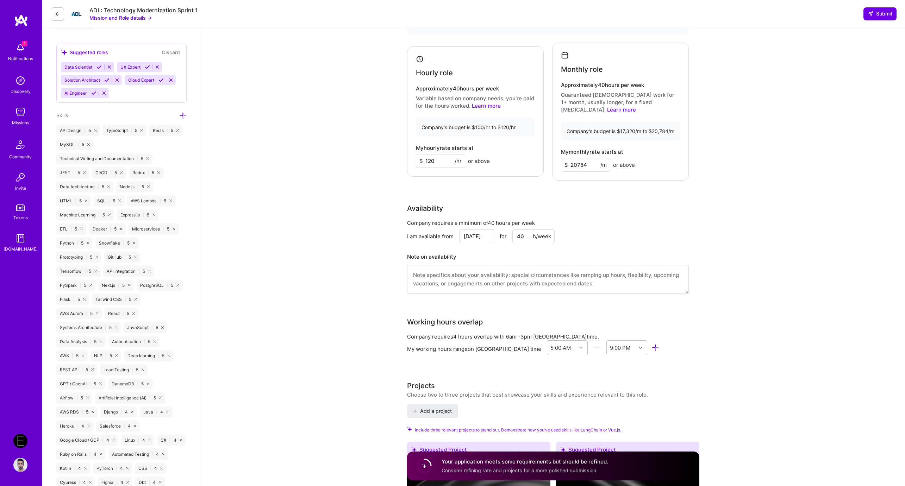
scroll to position [0, 0]
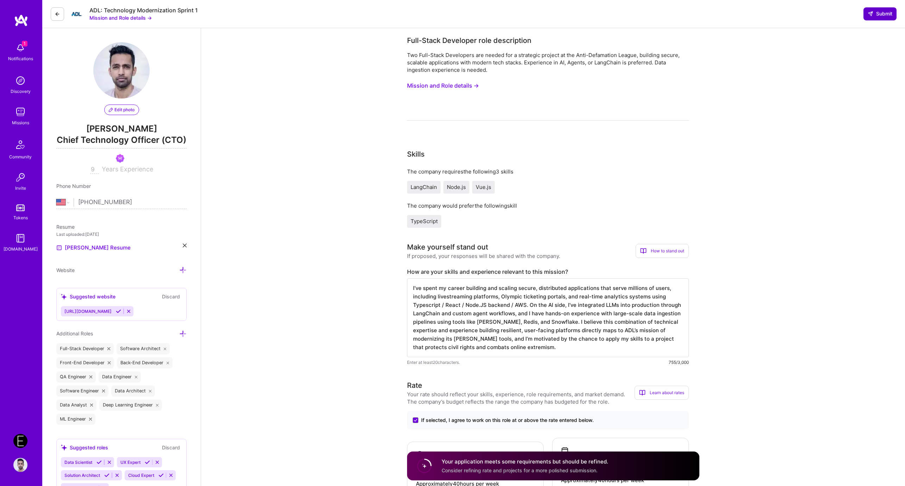
click at [882, 14] on span "Submit" at bounding box center [880, 13] width 25 height 7
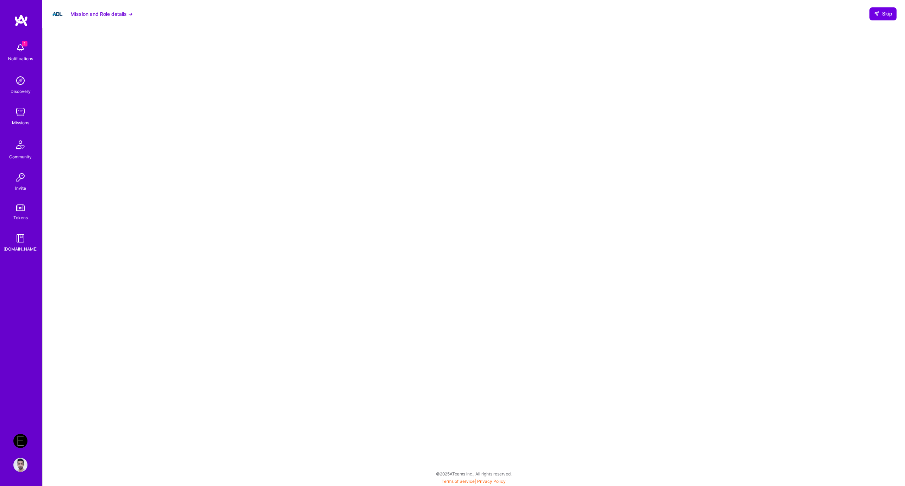
click at [694, 164] on div at bounding box center [474, 212] width 834 height 354
select select "US"
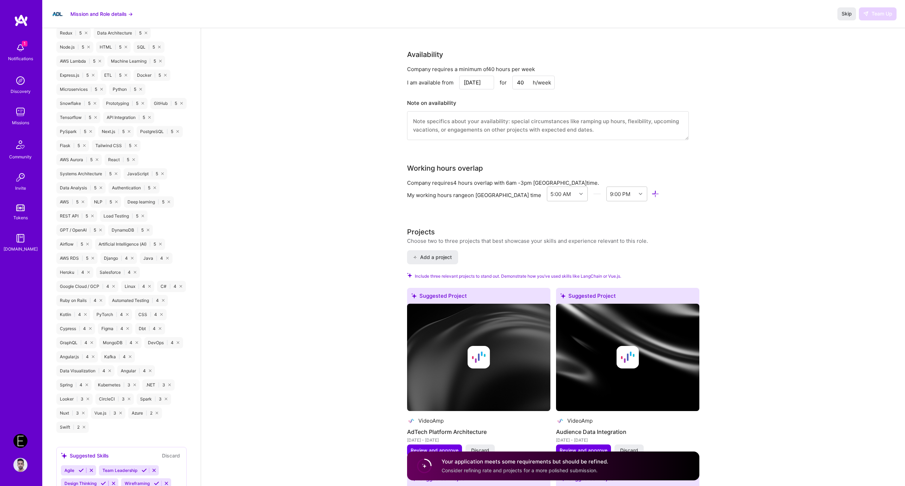
scroll to position [588, 0]
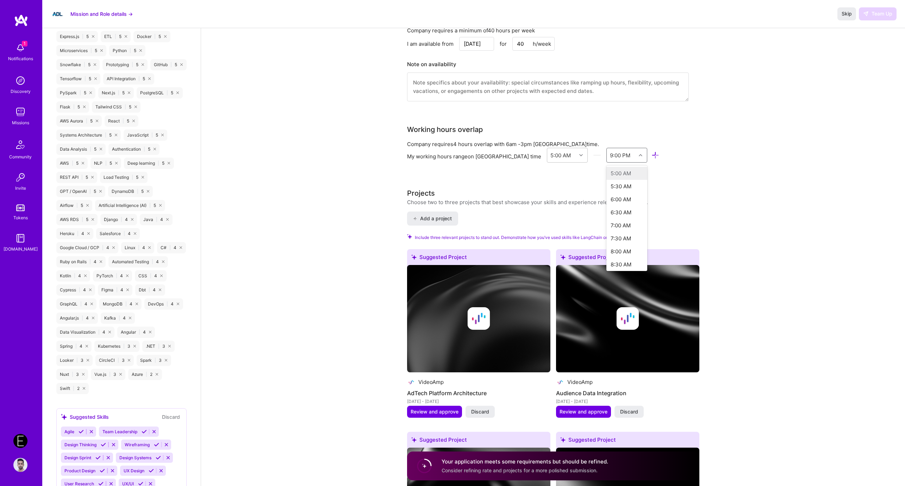
click at [610, 151] on div "9:00 PM" at bounding box center [620, 154] width 20 height 7
click at [610, 186] on div "3:00 PM" at bounding box center [627, 192] width 41 height 13
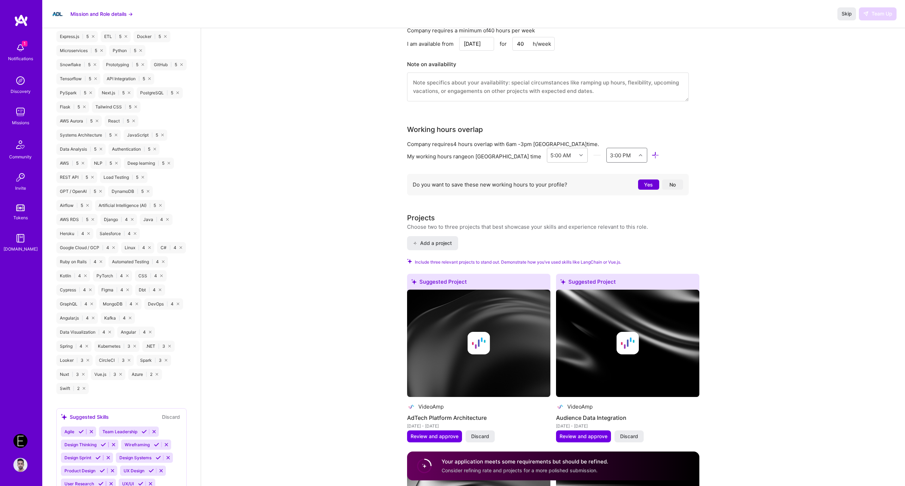
click at [668, 180] on button "No" at bounding box center [672, 185] width 21 height 10
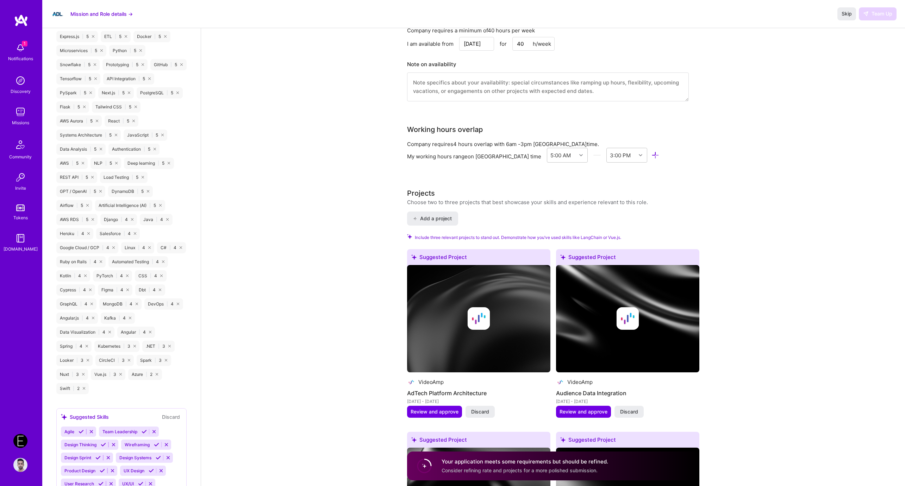
click at [787, 94] on div "Full-Stack Developer role description Two Full-Stack Developers are needed for …" at bounding box center [553, 315] width 704 height 1750
click at [844, 15] on span "Skip" at bounding box center [847, 13] width 10 height 7
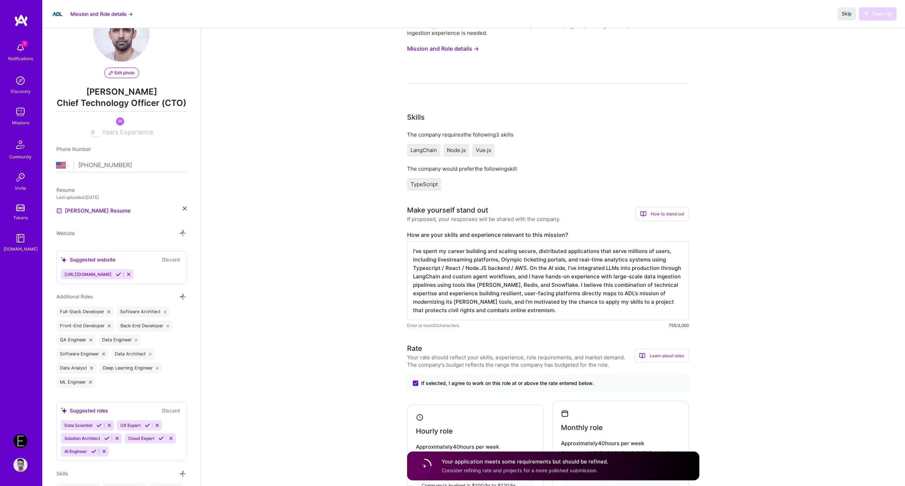
scroll to position [0, 0]
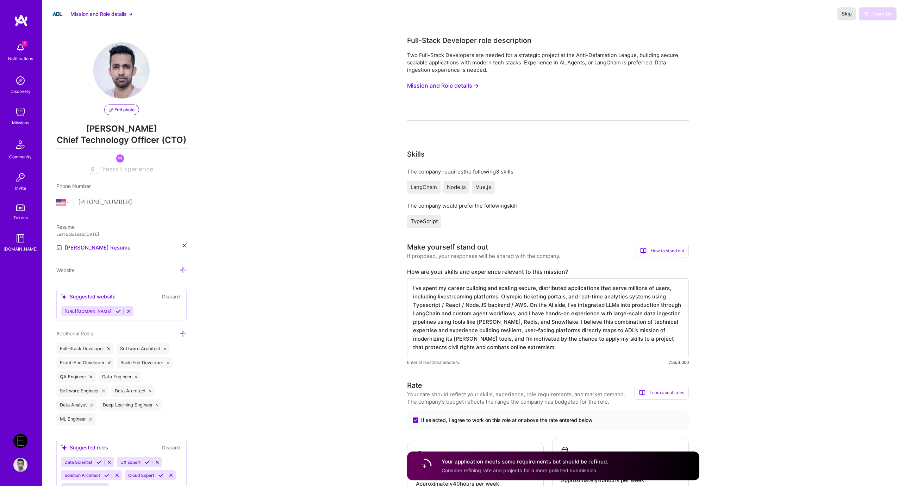
click at [846, 10] on span "Skip" at bounding box center [847, 13] width 10 height 7
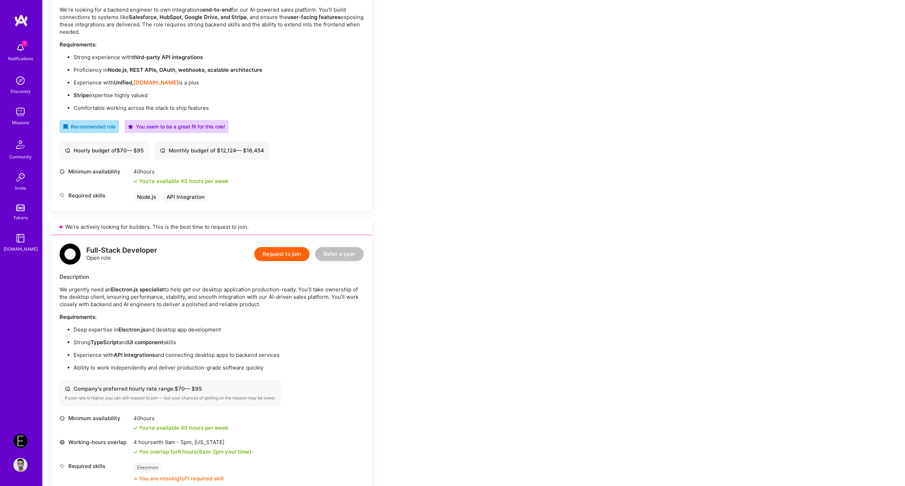
scroll to position [228, 0]
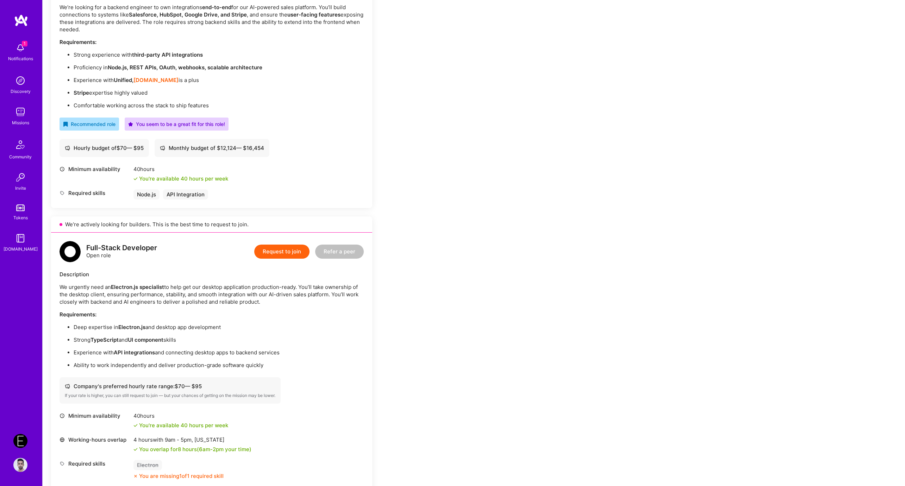
click at [514, 294] on div "Earn tokens for inviting a new A.Teamer to this mission Do you know the perfect…" at bounding box center [474, 354] width 863 height 976
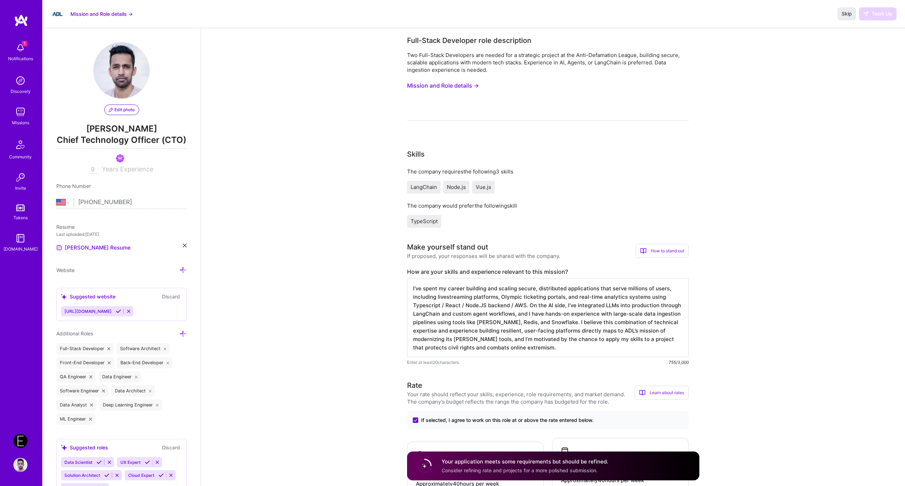
select select "US"
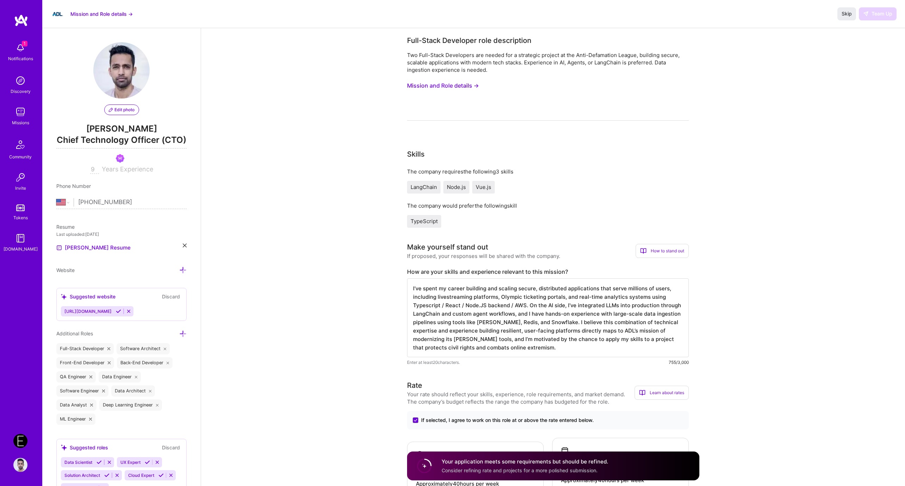
click at [463, 298] on textarea "I’ve spent my career building and scaling secure, distributed applications that…" at bounding box center [548, 318] width 282 height 79
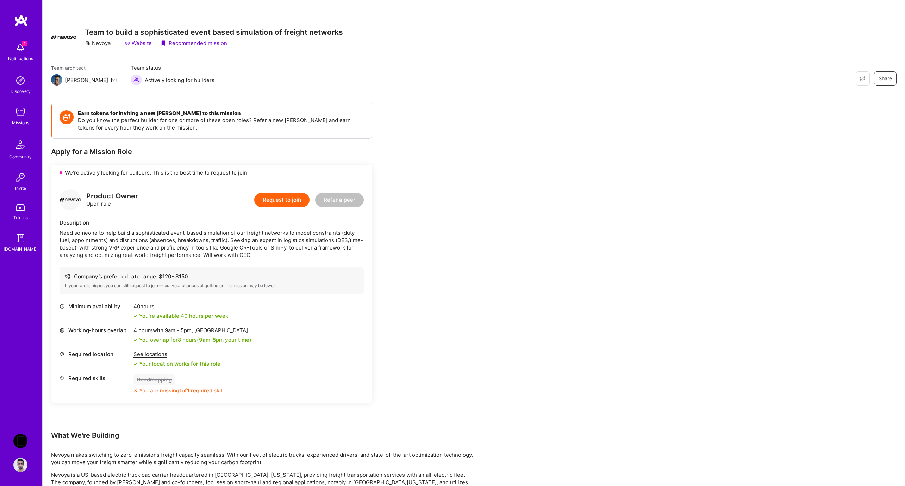
click at [512, 216] on div "Earn tokens for inviting a new [PERSON_NAME] to this mission Do you know the pe…" at bounding box center [474, 382] width 863 height 577
